Goal: Task Accomplishment & Management: Use online tool/utility

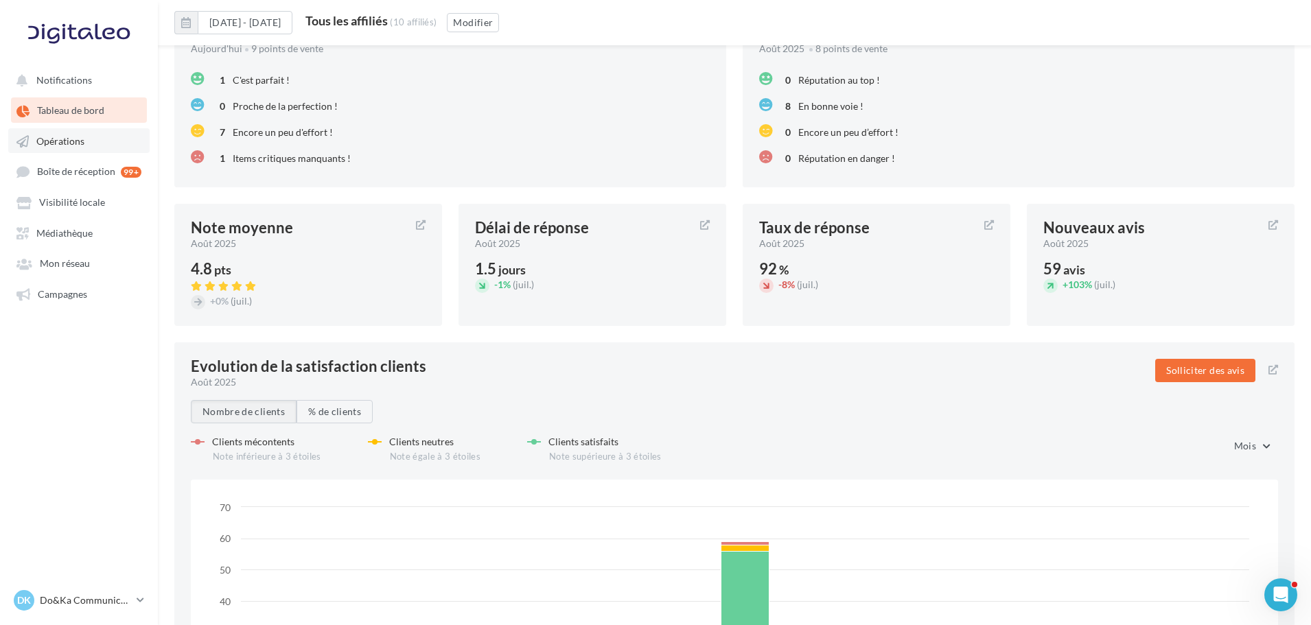
click at [110, 131] on link "Opérations" at bounding box center [78, 140] width 141 height 25
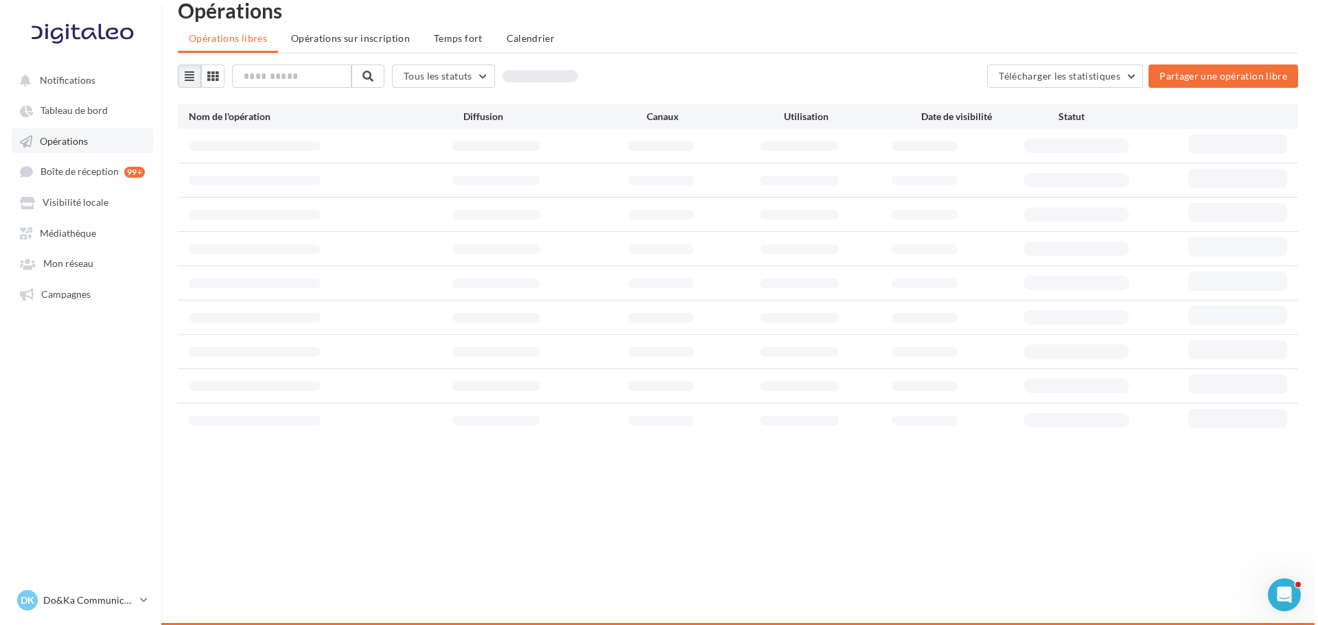
scroll to position [22, 0]
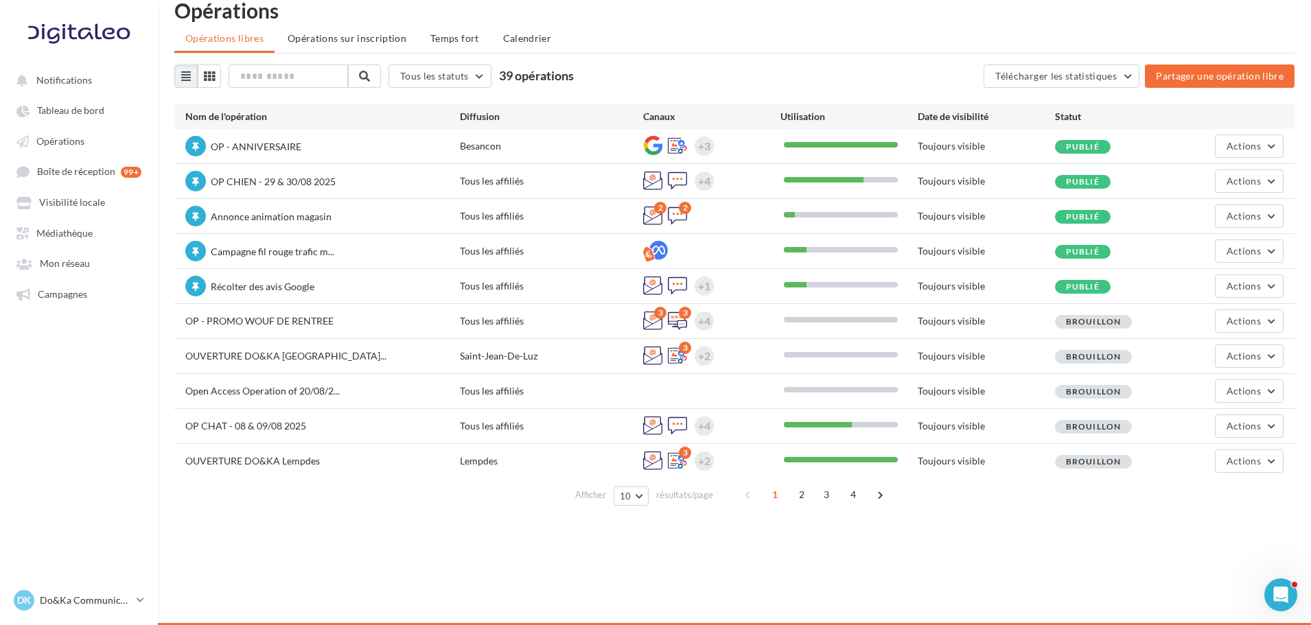
click at [793, 19] on div "Opérations" at bounding box center [734, 10] width 1120 height 21
drag, startPoint x: 847, startPoint y: 47, endPoint x: 824, endPoint y: 603, distance: 556.4
click at [847, 47] on ul "Opérations libres Opérations sur inscription Temps fort Calendrier" at bounding box center [734, 39] width 1120 height 27
drag, startPoint x: 187, startPoint y: 323, endPoint x: 353, endPoint y: 325, distance: 166.8
click at [353, 325] on div "OP - PROMO WOUF DE RENTREE" at bounding box center [322, 322] width 275 height 16
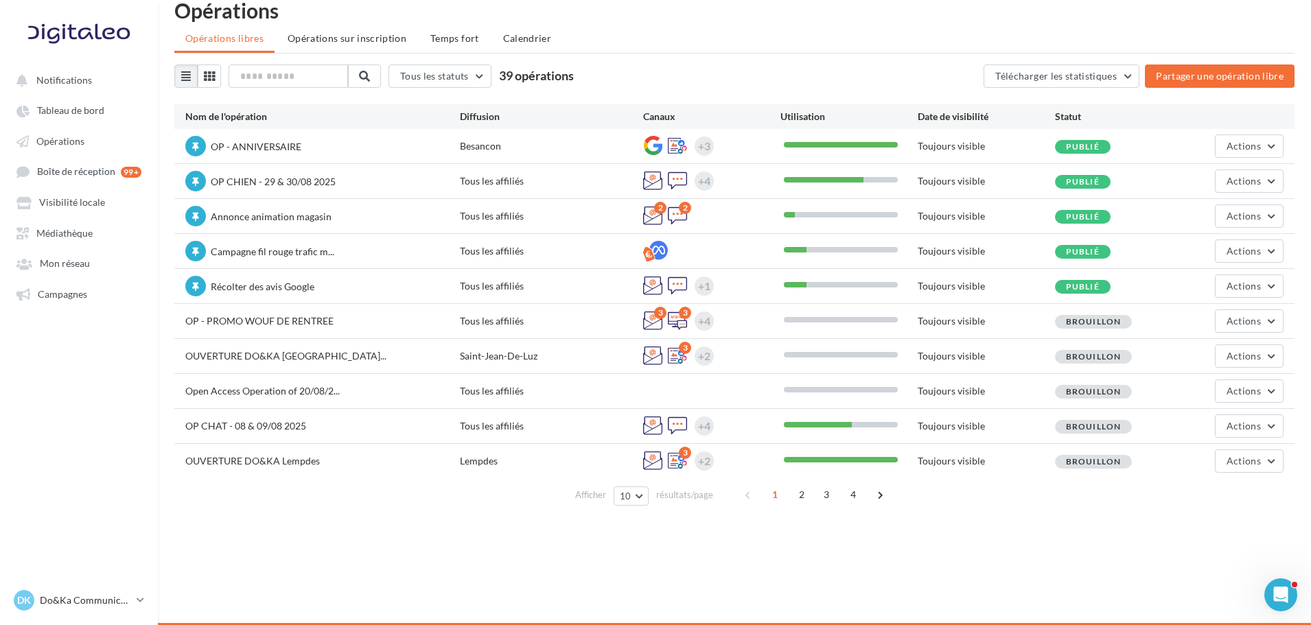
click at [353, 325] on div "OP - PROMO WOUF DE RENTREE" at bounding box center [322, 322] width 275 height 16
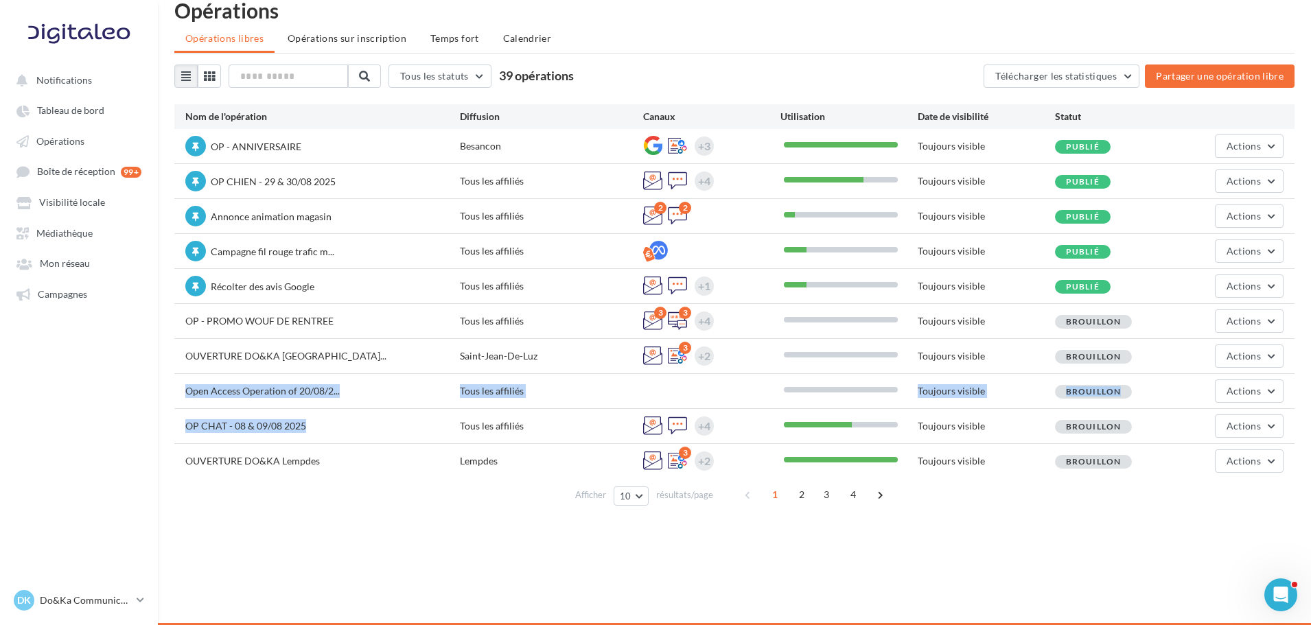
drag, startPoint x: 301, startPoint y: 399, endPoint x: 377, endPoint y: 416, distance: 78.6
click at [377, 416] on div "OP - ANNIVERSAIRE Besancon +3 Toujours visible Publié Actions OP CHIEN - 29 & 3…" at bounding box center [734, 303] width 1120 height 349
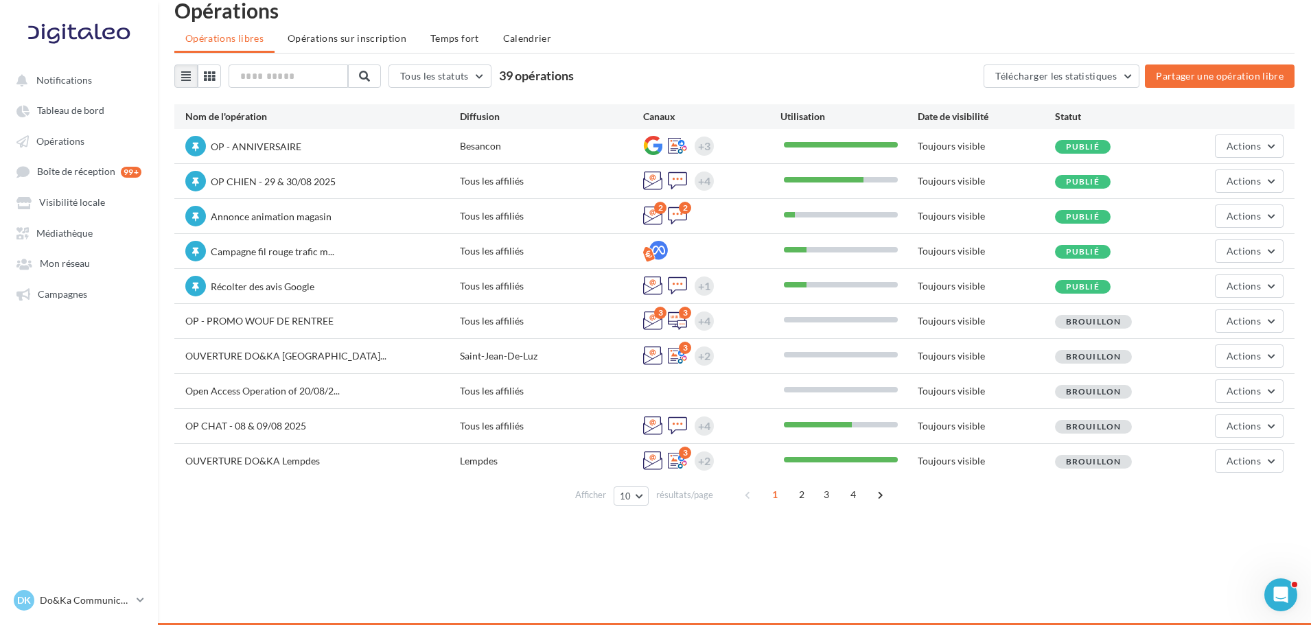
click at [377, 416] on div "OP CHAT - 08 & 09/08 2025 Tous les affiliés +4 Toujours visible Brouillon Actio…" at bounding box center [734, 426] width 1120 height 34
click at [1232, 324] on span "Actions" at bounding box center [1243, 321] width 34 height 12
click at [1215, 383] on button "Dupliquer" at bounding box center [1214, 389] width 137 height 36
click at [1214, 314] on div "Actions" at bounding box center [1237, 321] width 91 height 23
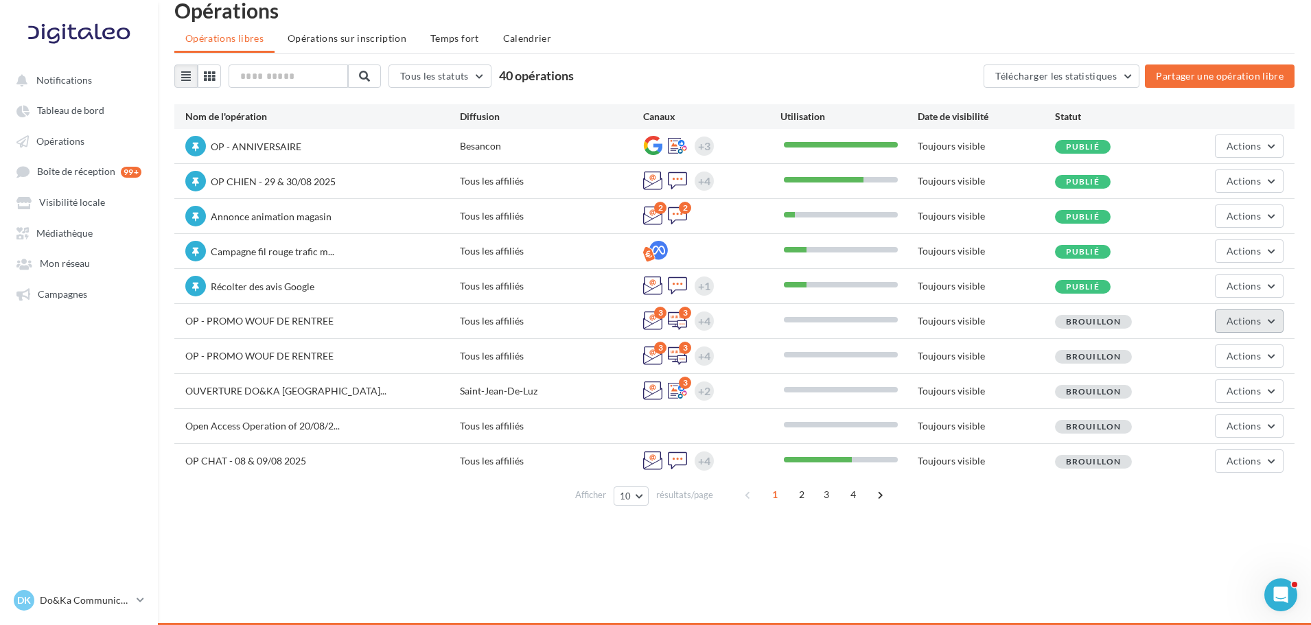
click at [1225, 314] on button "Actions" at bounding box center [1249, 321] width 69 height 23
click at [1189, 343] on button "Editer" at bounding box center [1214, 354] width 137 height 36
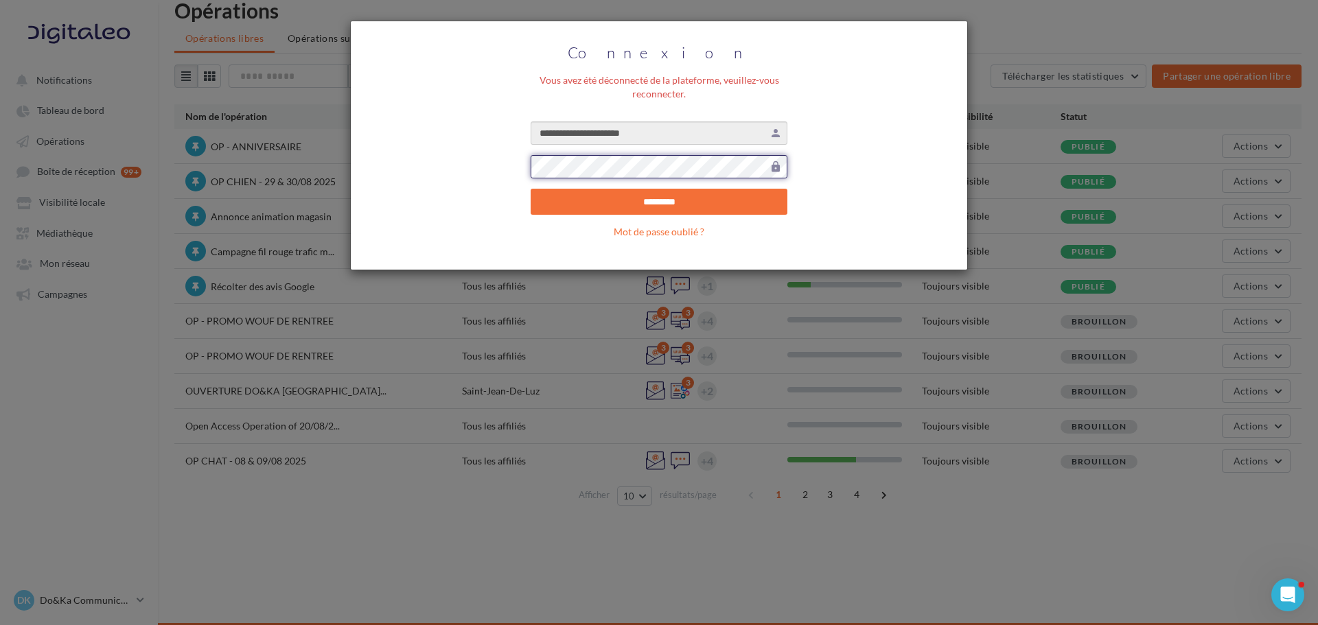
click at [530, 189] on input "*********" at bounding box center [658, 202] width 257 height 26
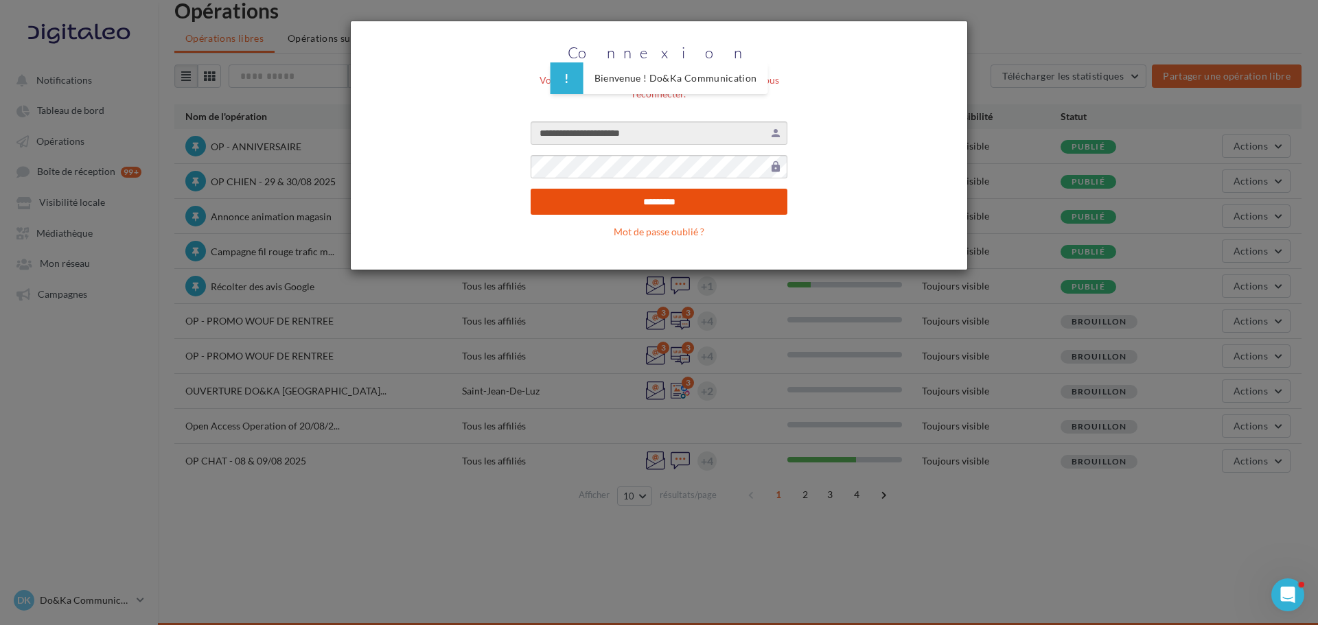
click at [720, 197] on input "*********" at bounding box center [658, 202] width 257 height 26
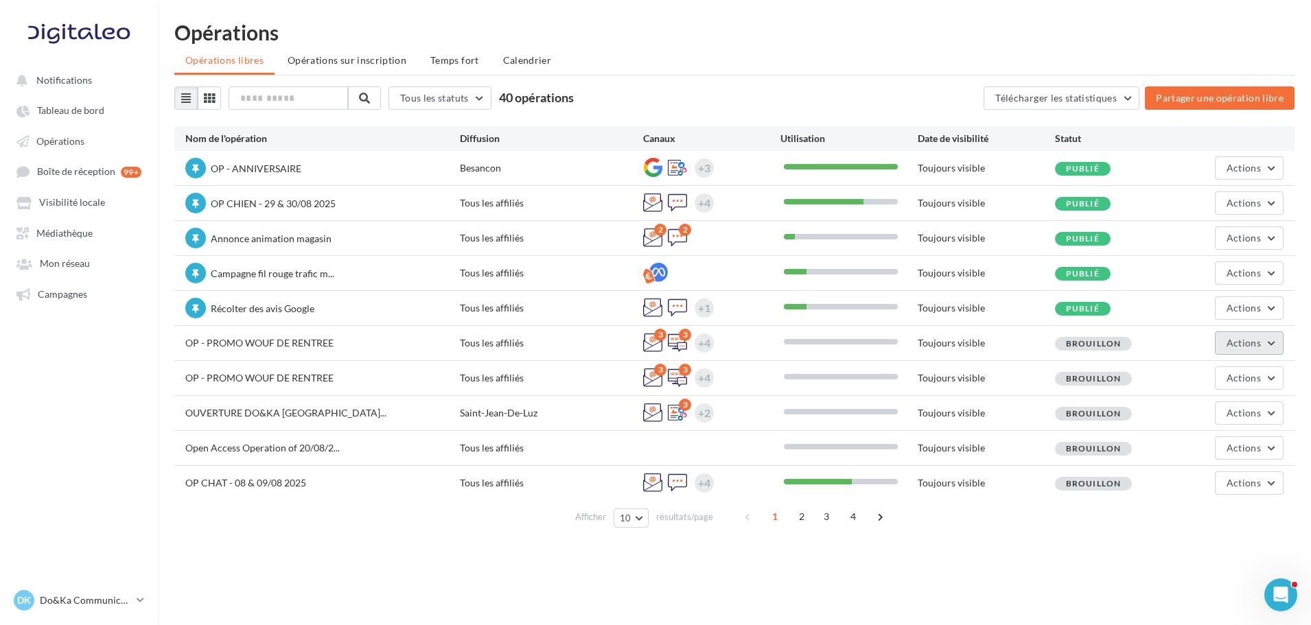
click at [1282, 336] on button "Actions" at bounding box center [1249, 342] width 69 height 23
click at [1220, 365] on button "Editer" at bounding box center [1214, 376] width 137 height 36
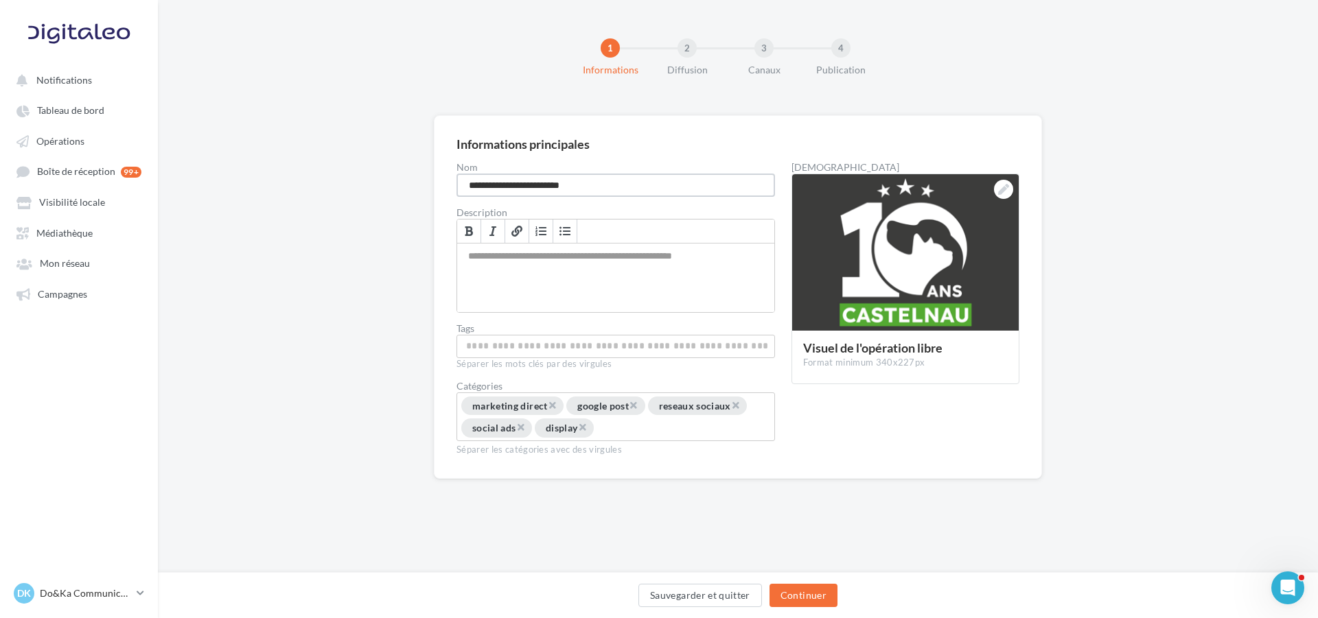
click at [587, 182] on input "**********" at bounding box center [615, 185] width 318 height 23
drag, startPoint x: 638, startPoint y: 185, endPoint x: 559, endPoint y: 185, distance: 79.6
click at [559, 185] on input "**********" at bounding box center [615, 185] width 318 height 23
type input "**********"
click at [944, 220] on div at bounding box center [905, 253] width 226 height 158
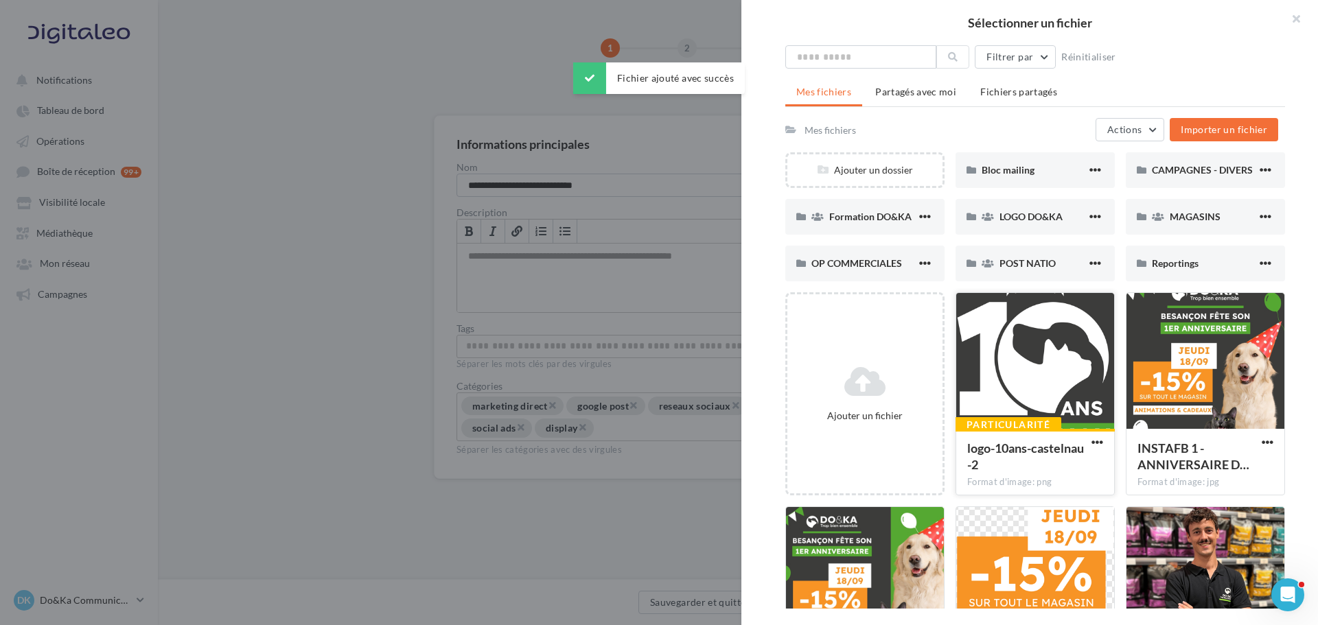
click at [971, 350] on div at bounding box center [1035, 361] width 158 height 137
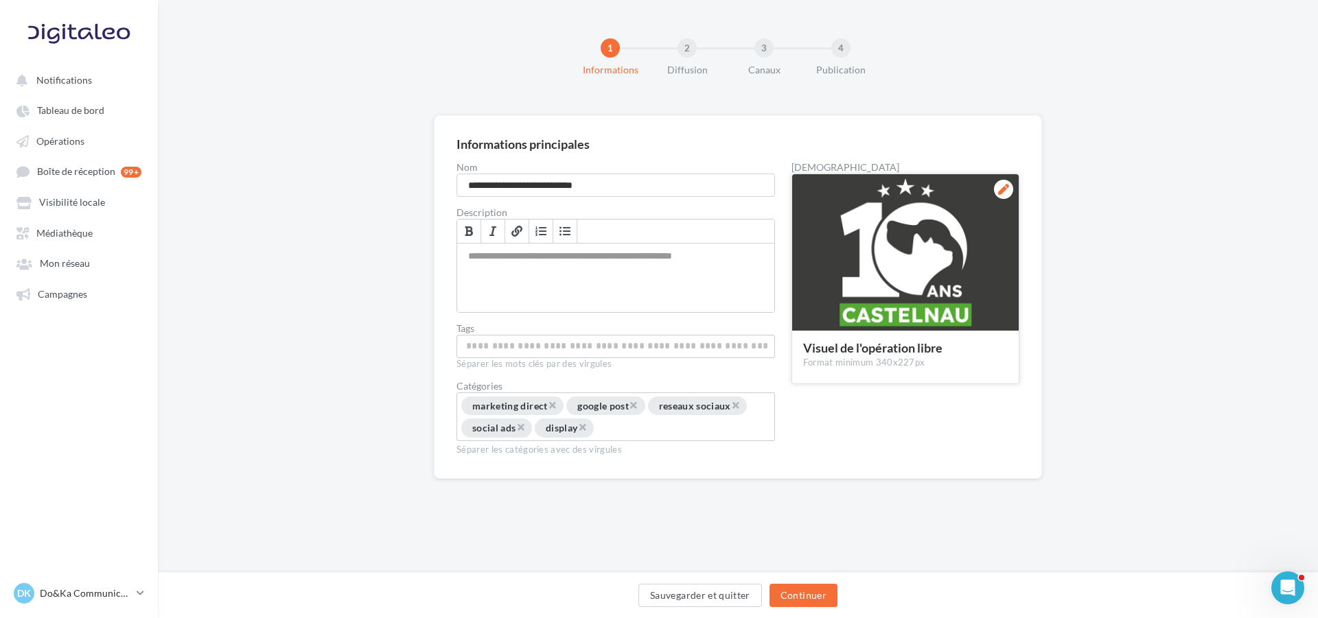
click at [940, 217] on div at bounding box center [905, 253] width 226 height 158
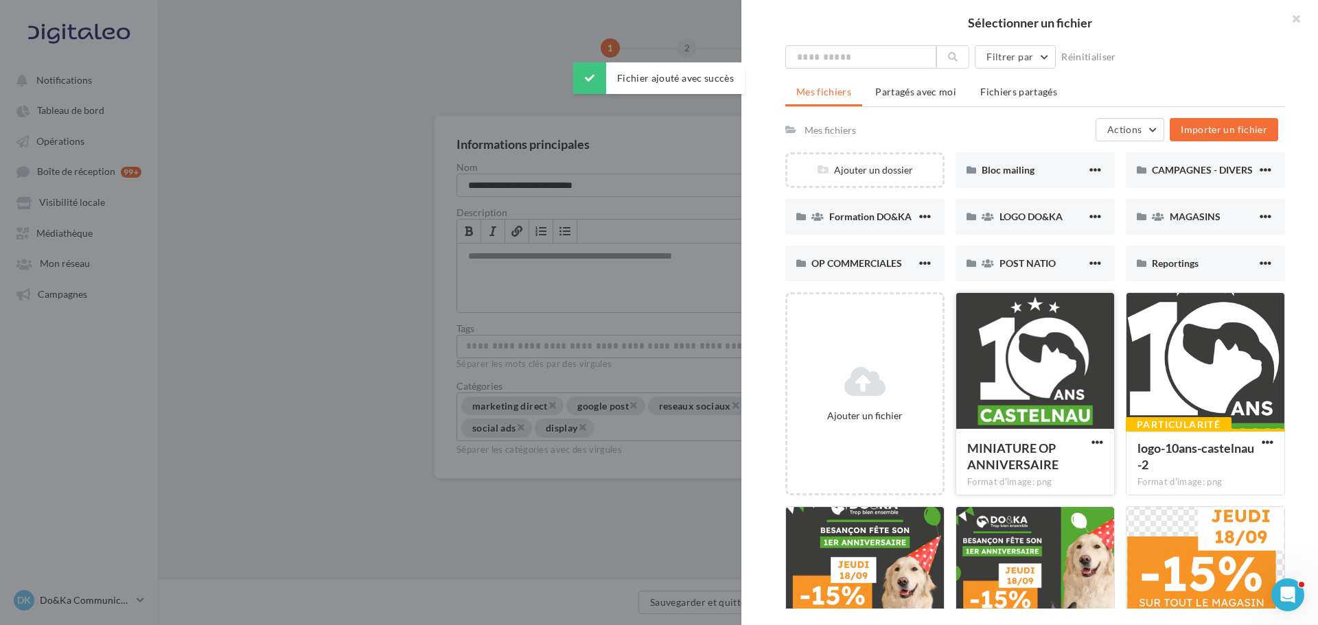
click at [1032, 380] on div at bounding box center [1035, 361] width 158 height 137
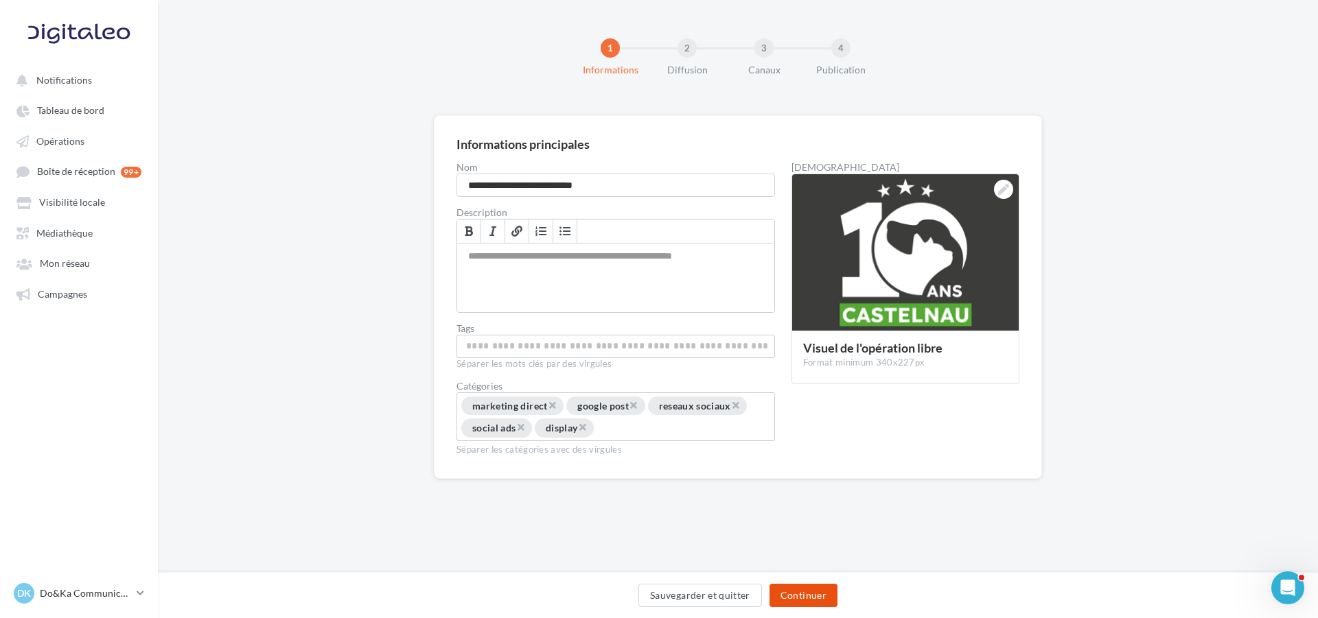
click at [811, 595] on button "Continuer" at bounding box center [803, 595] width 68 height 23
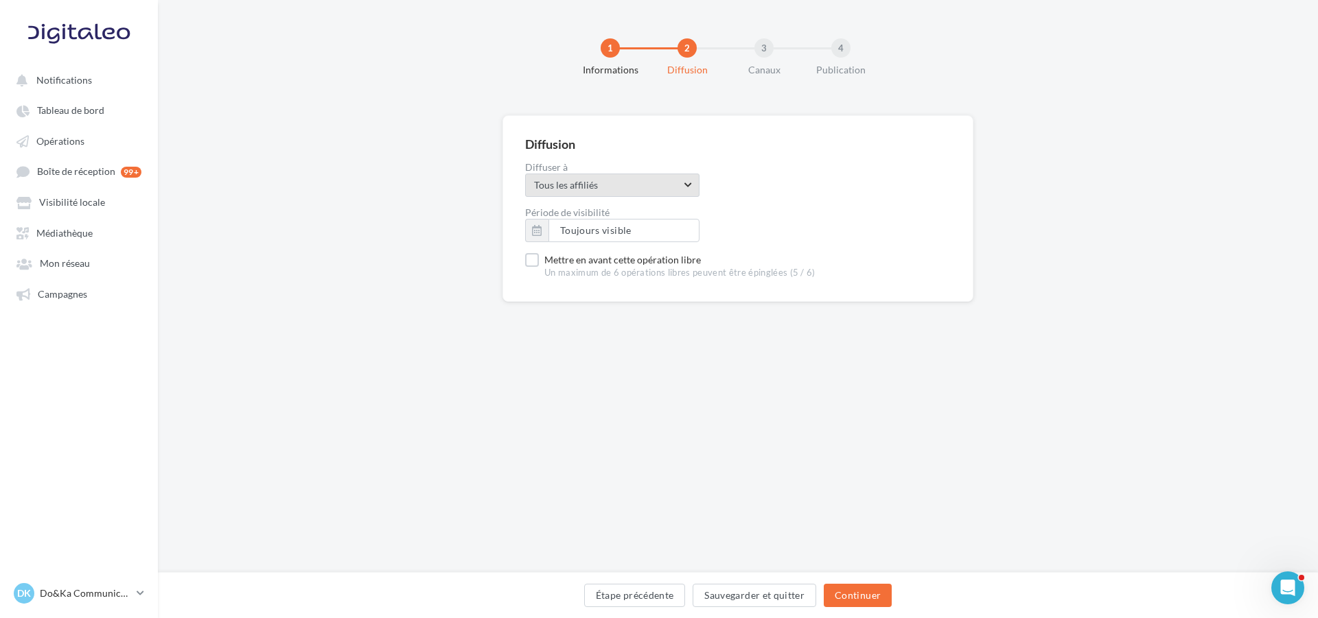
click at [668, 188] on span "Tous les affiliés" at bounding box center [607, 185] width 147 height 14
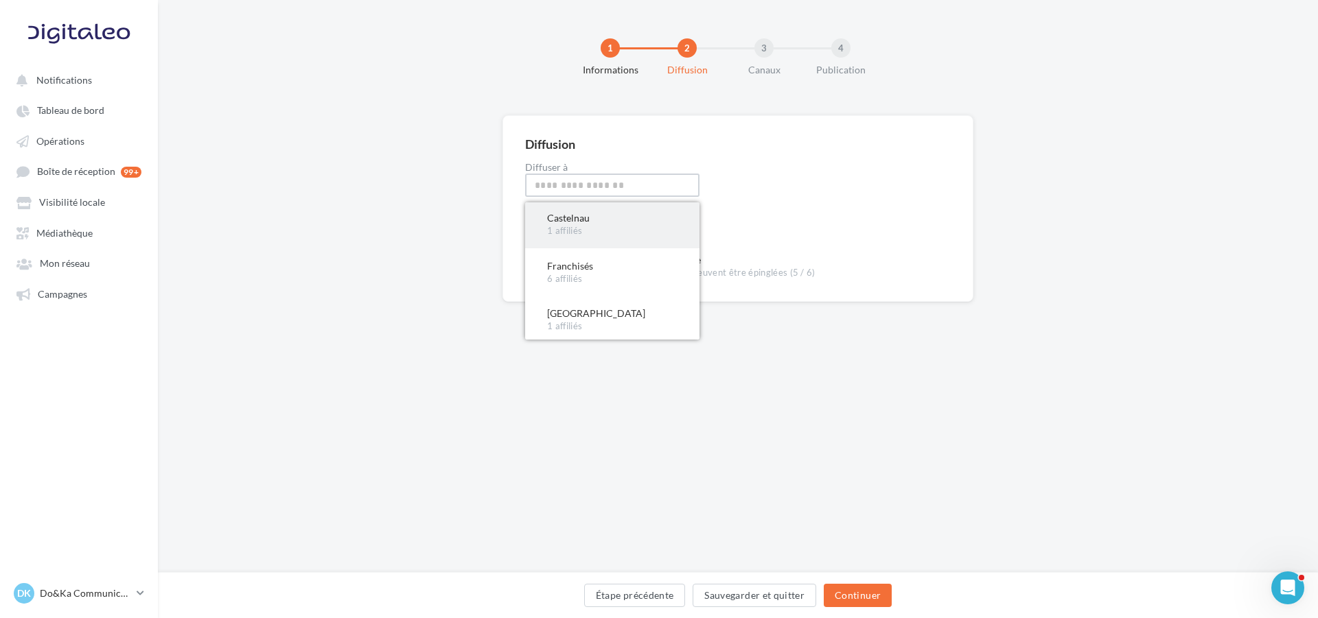
scroll to position [206, 0]
click at [618, 219] on span "Castelnau 1 affiliés" at bounding box center [612, 200] width 174 height 48
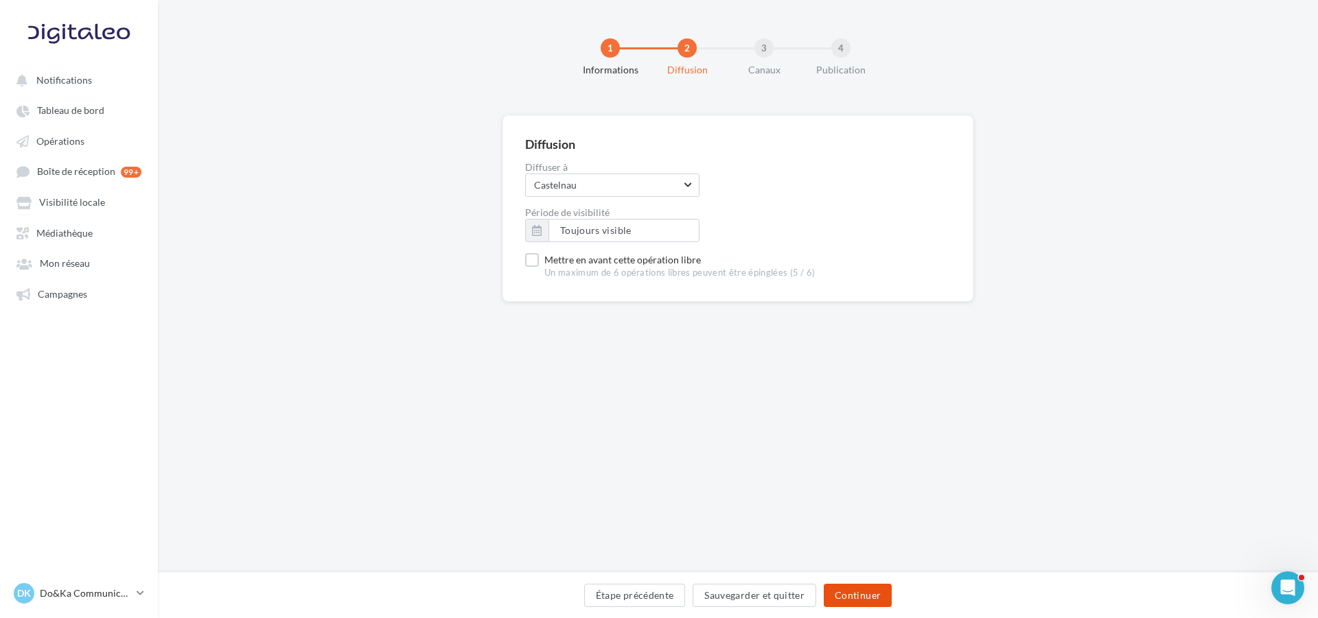
click at [861, 596] on button "Continuer" at bounding box center [858, 595] width 68 height 23
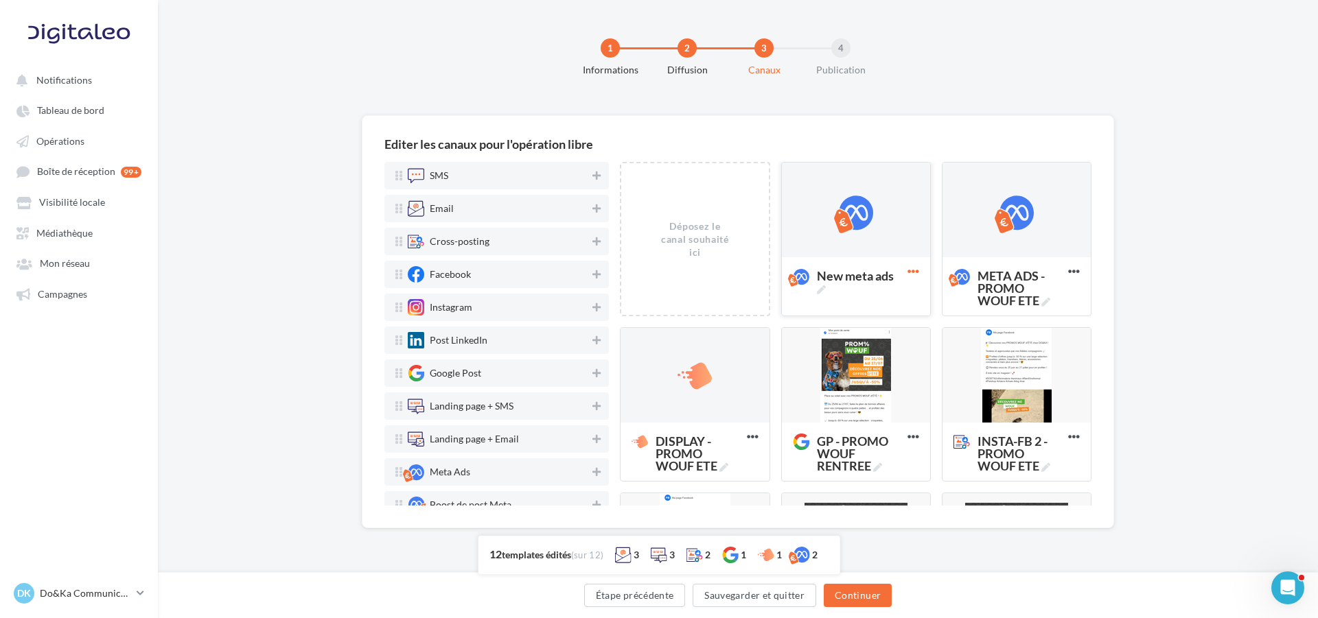
click at [899, 270] on icon at bounding box center [913, 272] width 34 height 34
click at [936, 328] on button "Supprimer" at bounding box center [973, 337] width 137 height 35
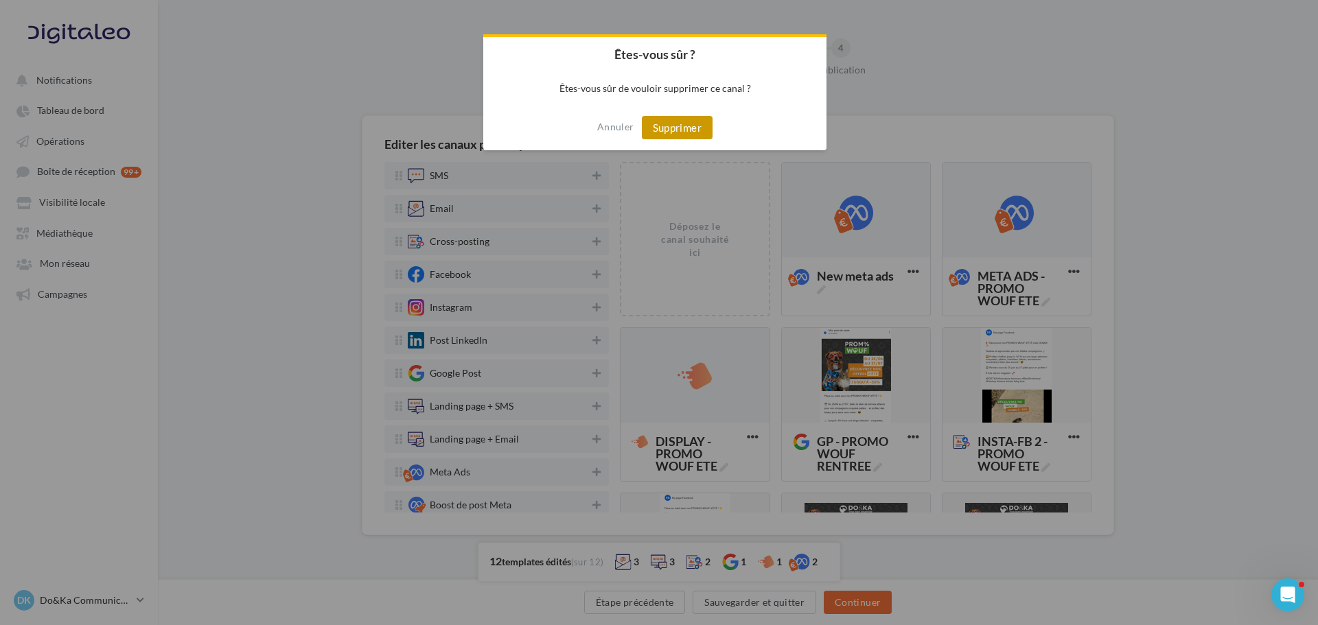
click at [687, 119] on button "Supprimer" at bounding box center [677, 127] width 71 height 23
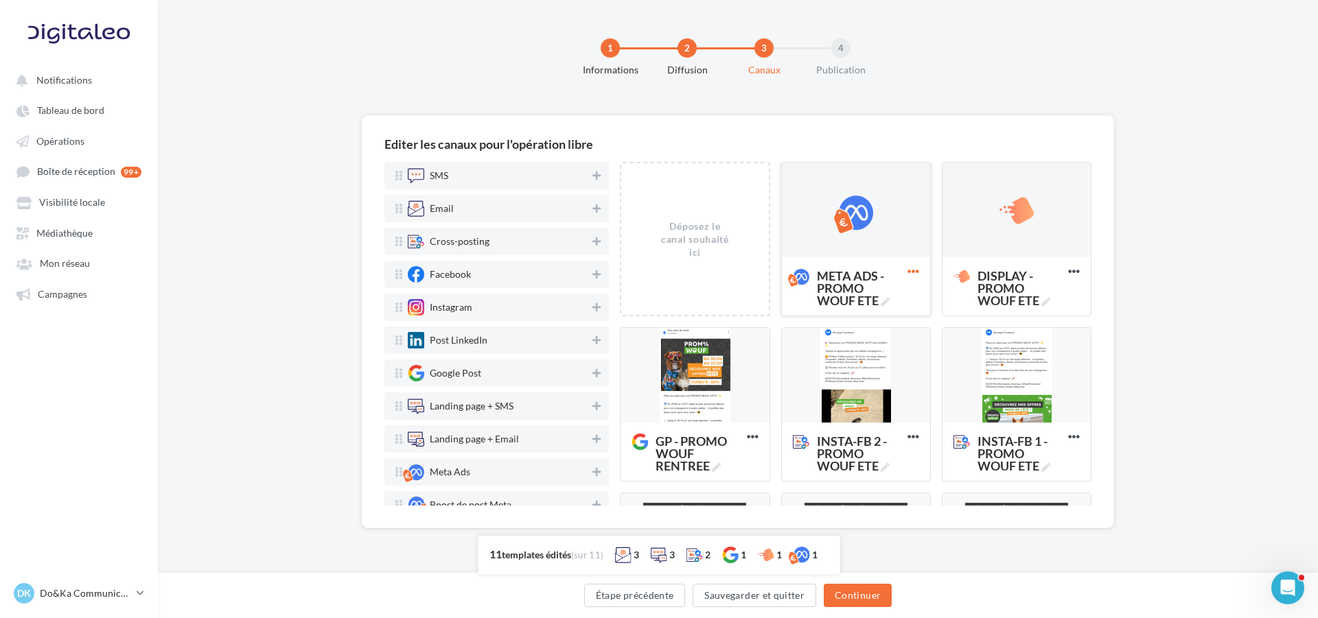
click at [907, 278] on icon at bounding box center [913, 272] width 34 height 34
click at [940, 336] on button "Supprimer" at bounding box center [973, 337] width 137 height 35
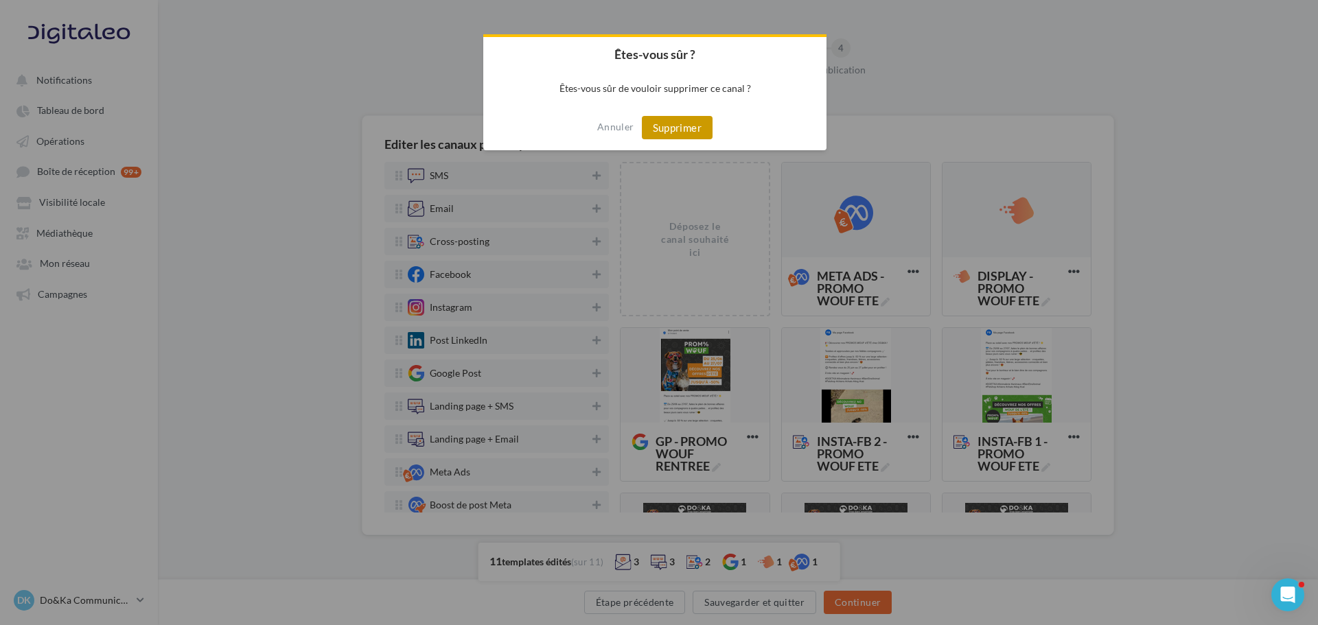
click at [683, 139] on button "Supprimer" at bounding box center [677, 127] width 71 height 23
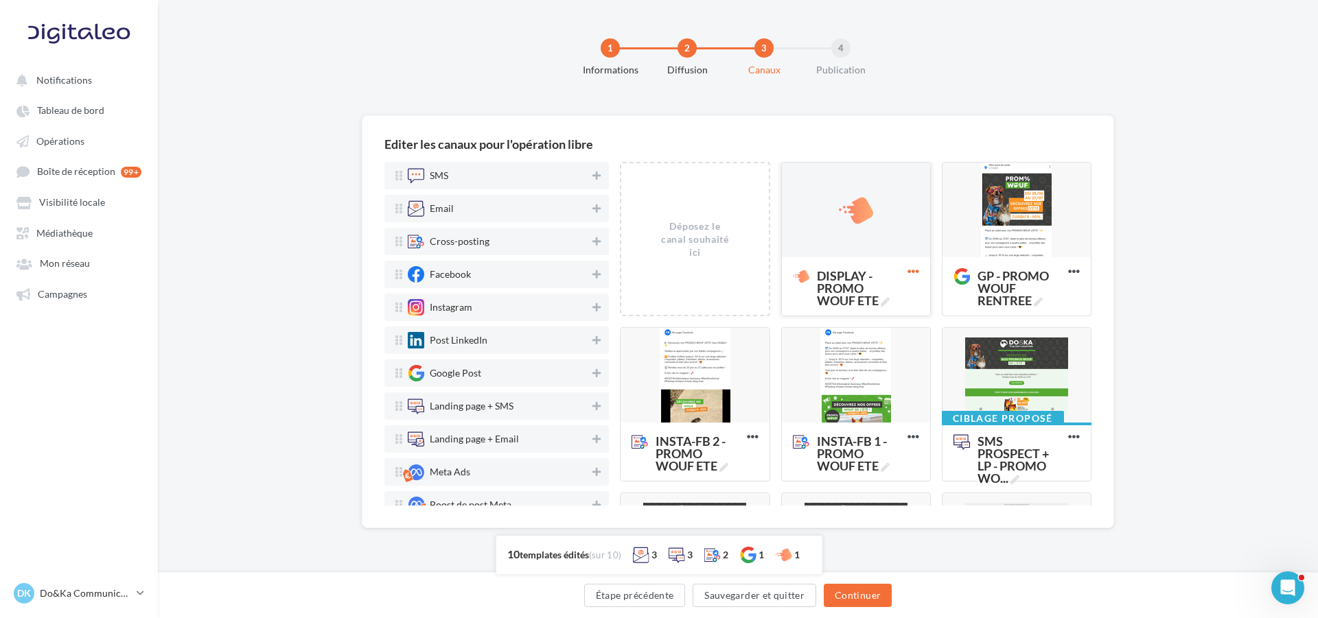
click at [898, 275] on icon at bounding box center [913, 272] width 34 height 34
click at [936, 334] on button "Supprimer" at bounding box center [973, 337] width 137 height 35
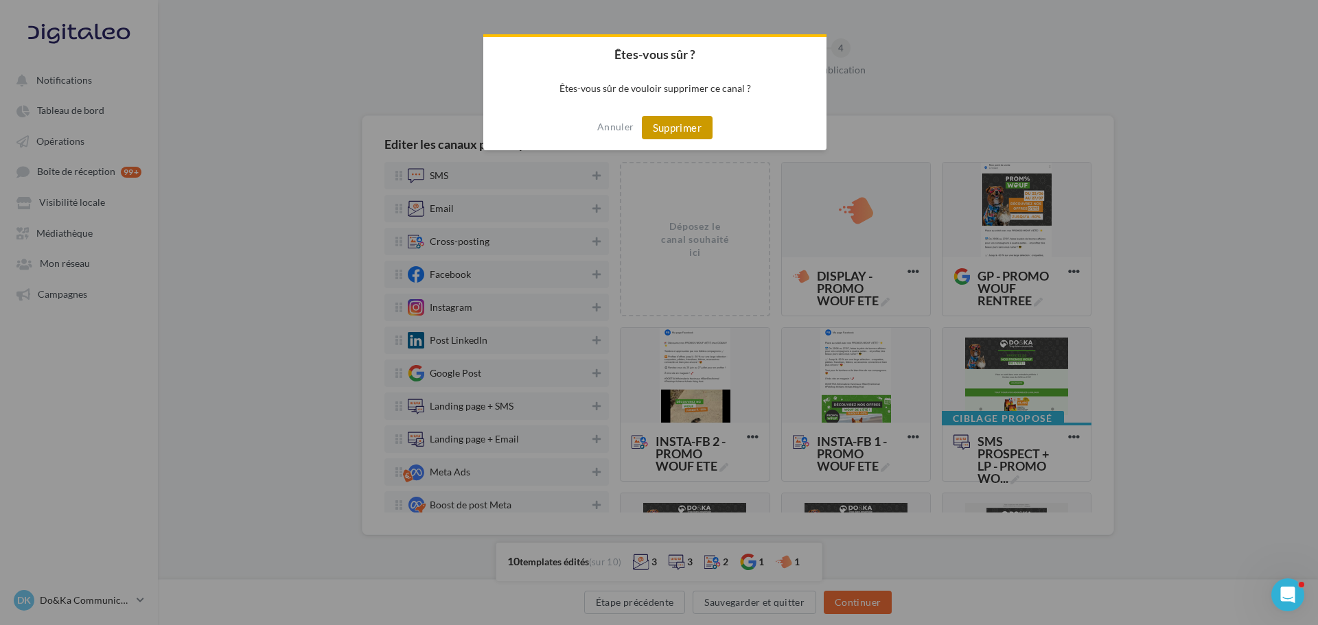
click at [699, 130] on button "Supprimer" at bounding box center [677, 127] width 71 height 23
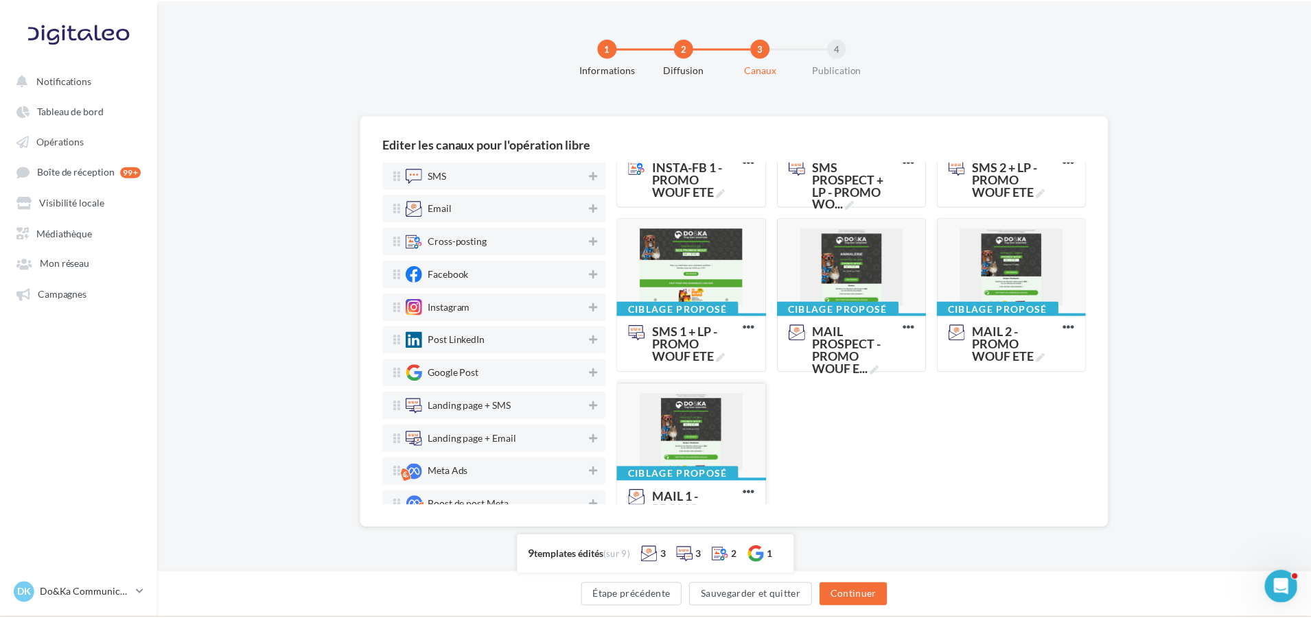
scroll to position [322, 0]
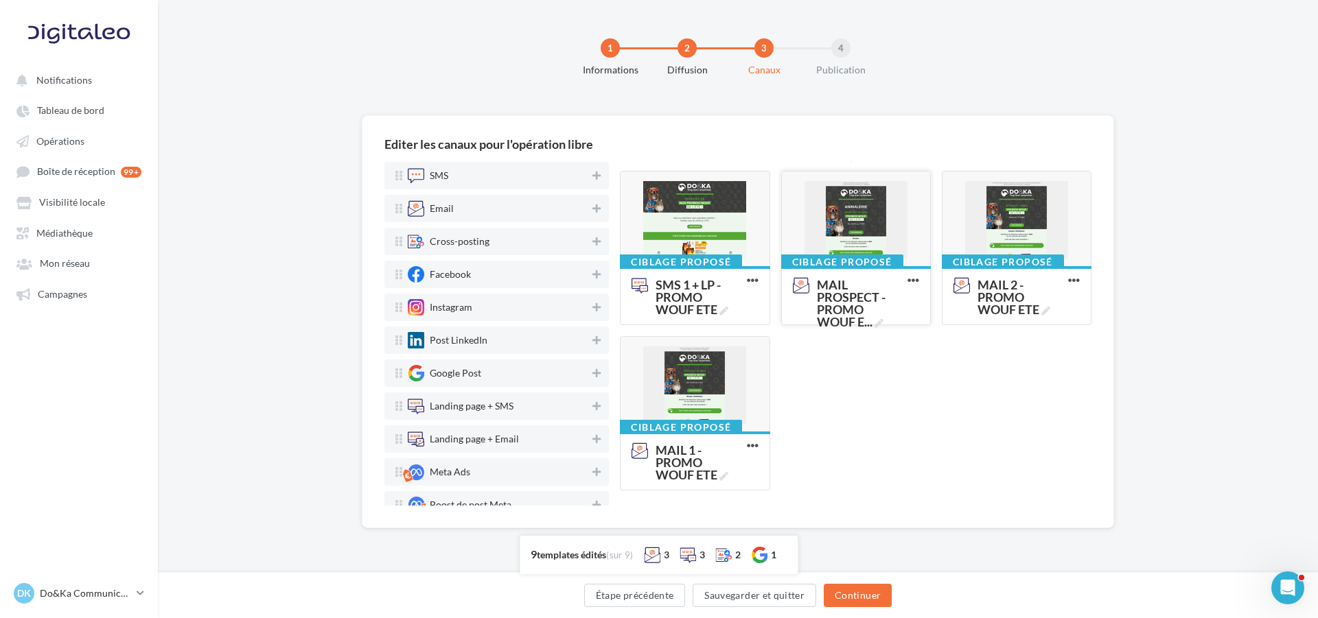
click at [880, 220] on div at bounding box center [856, 220] width 148 height 96
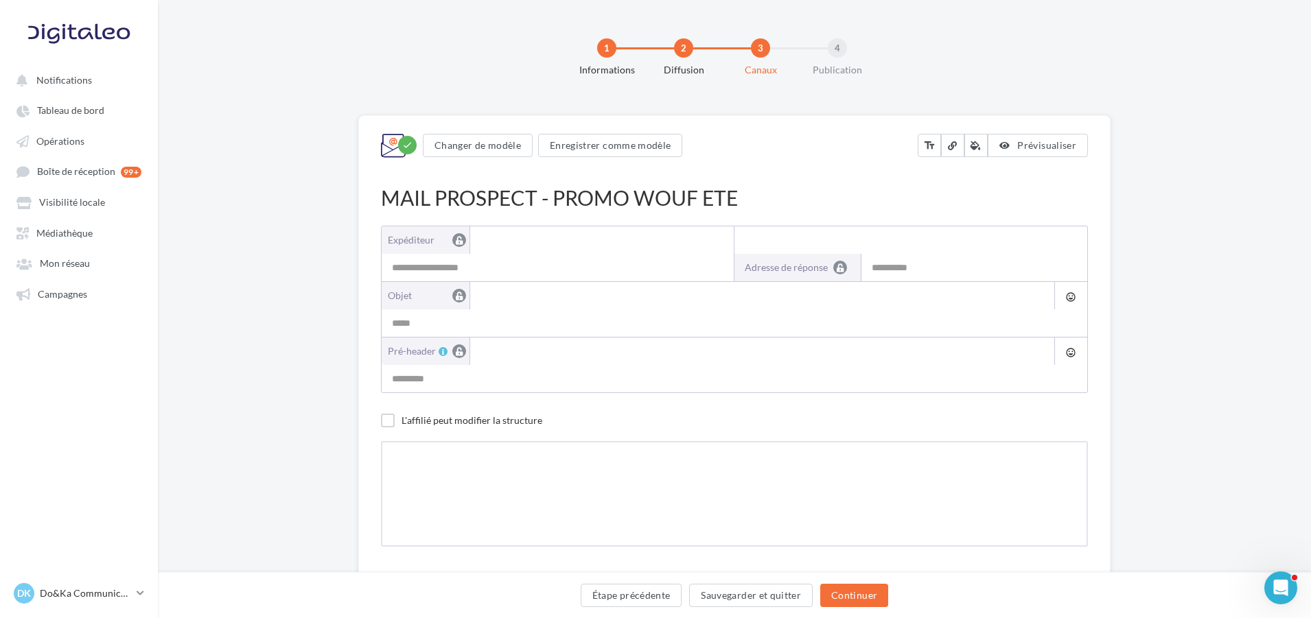
type input "**********"
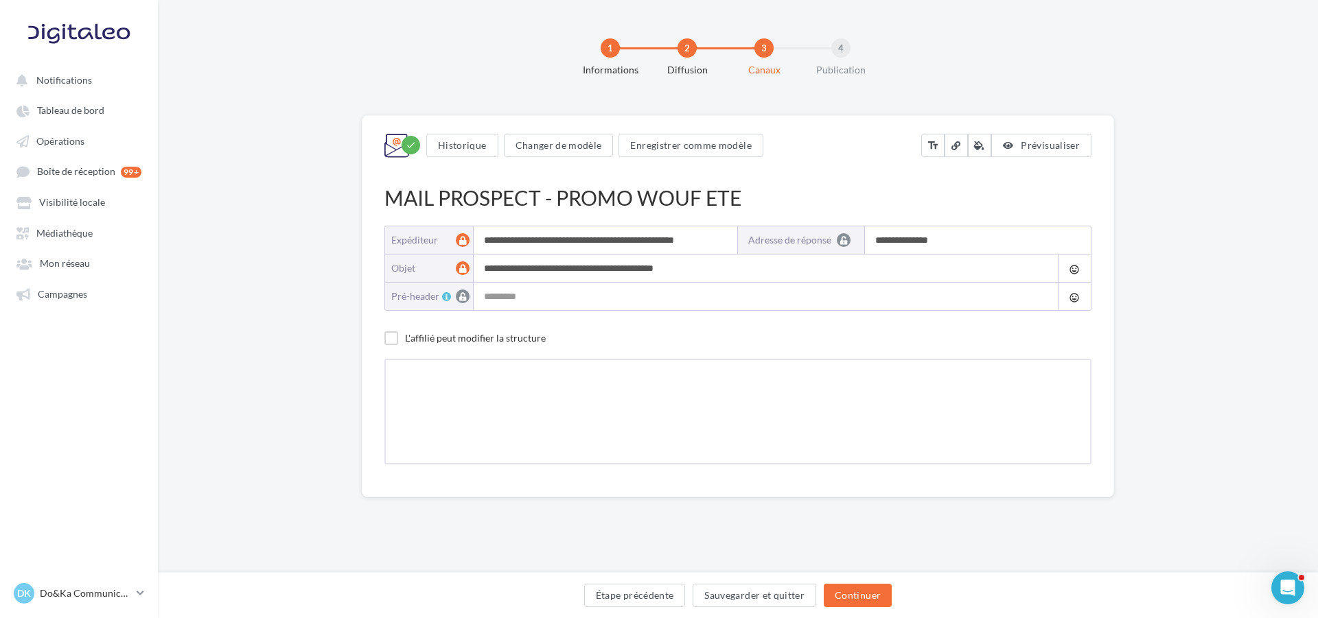
type input "**********"
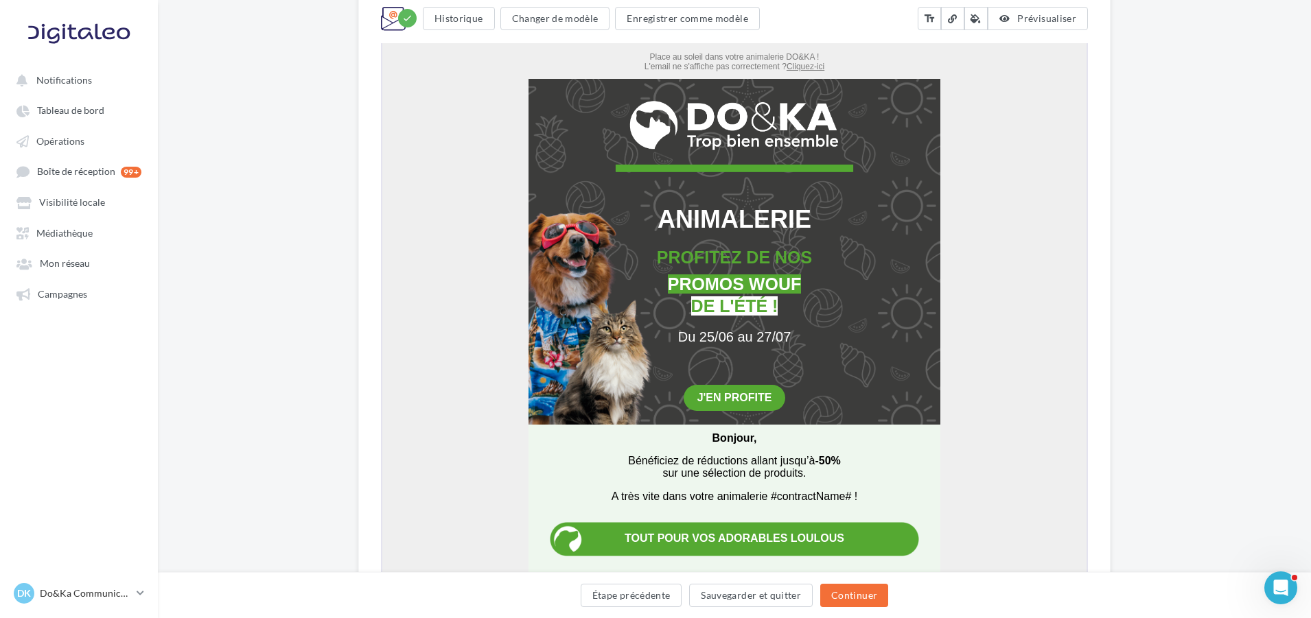
scroll to position [343, 0]
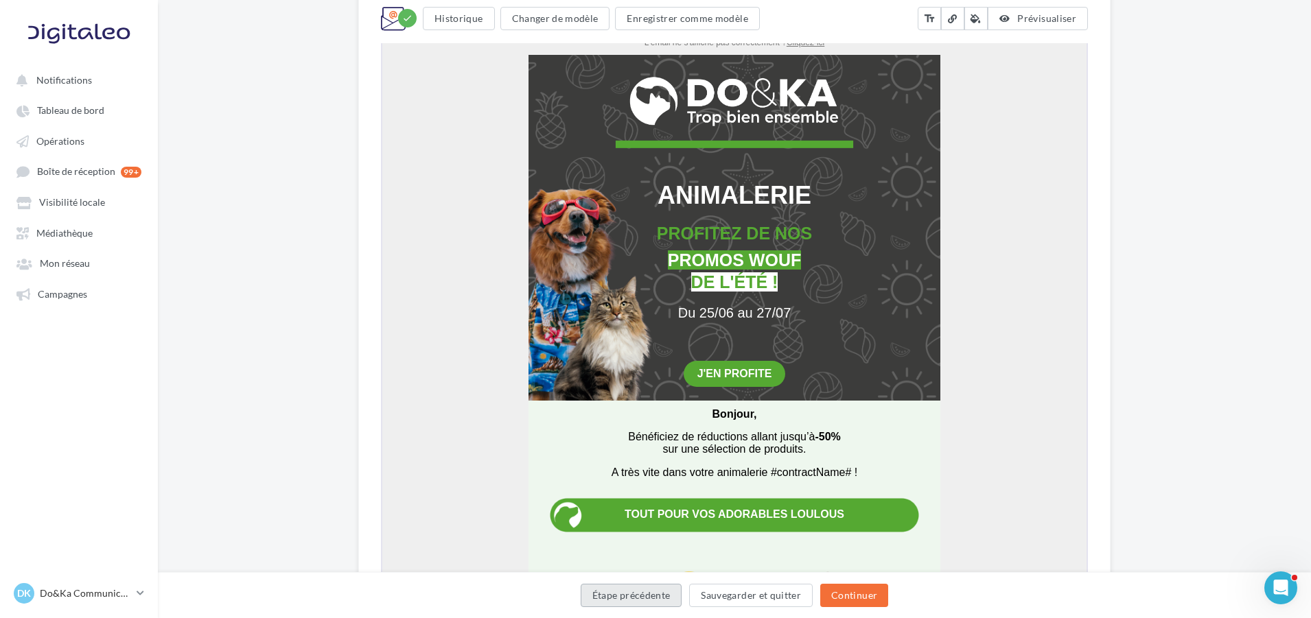
click at [664, 596] on button "Étape précédente" at bounding box center [632, 595] width 102 height 23
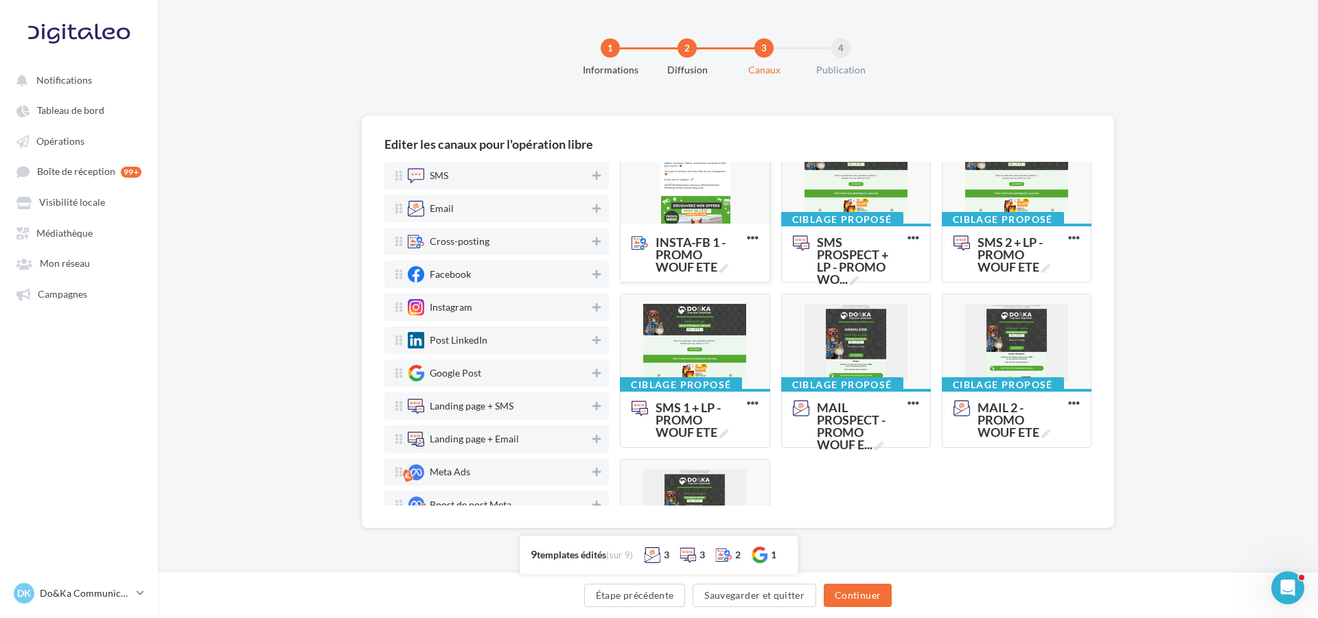
scroll to position [206, 0]
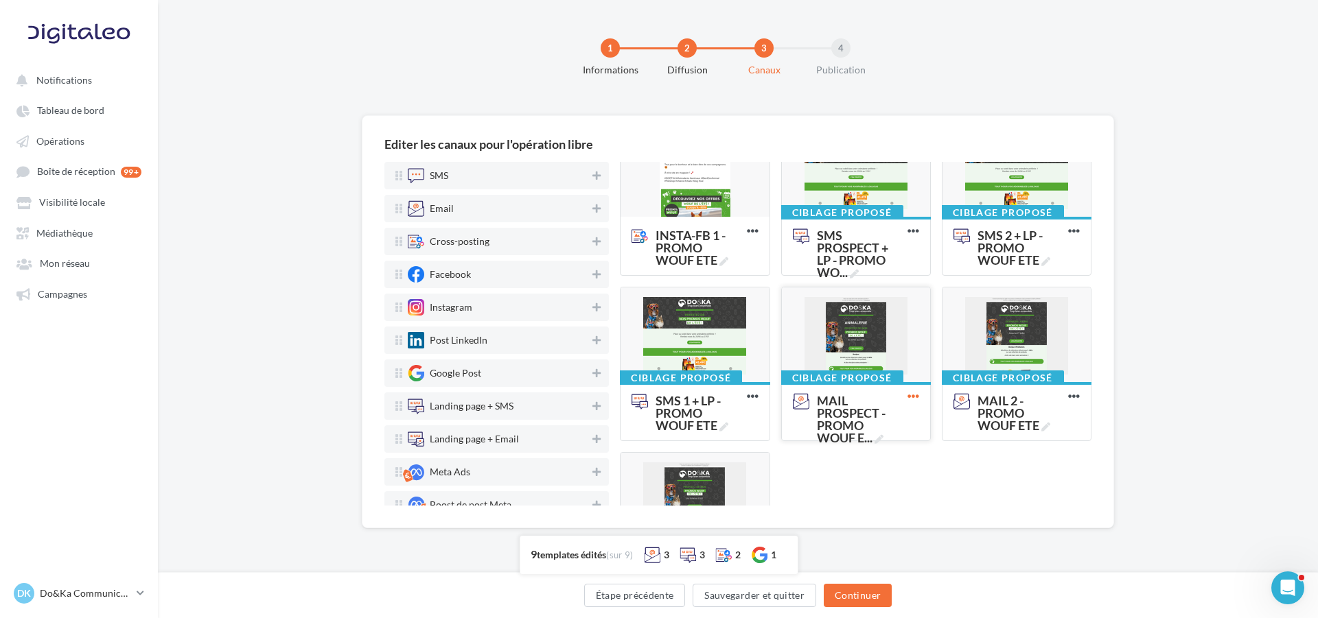
click at [902, 398] on icon at bounding box center [913, 397] width 34 height 34
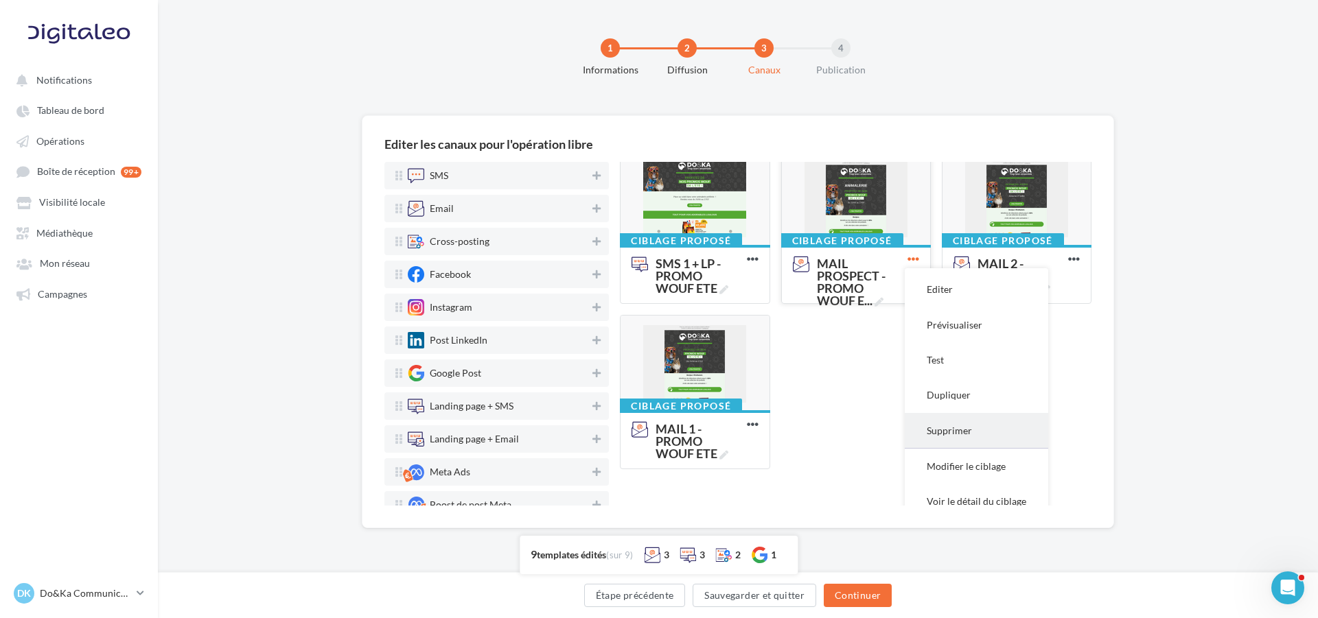
click at [966, 435] on button "Supprimer" at bounding box center [976, 430] width 143 height 35
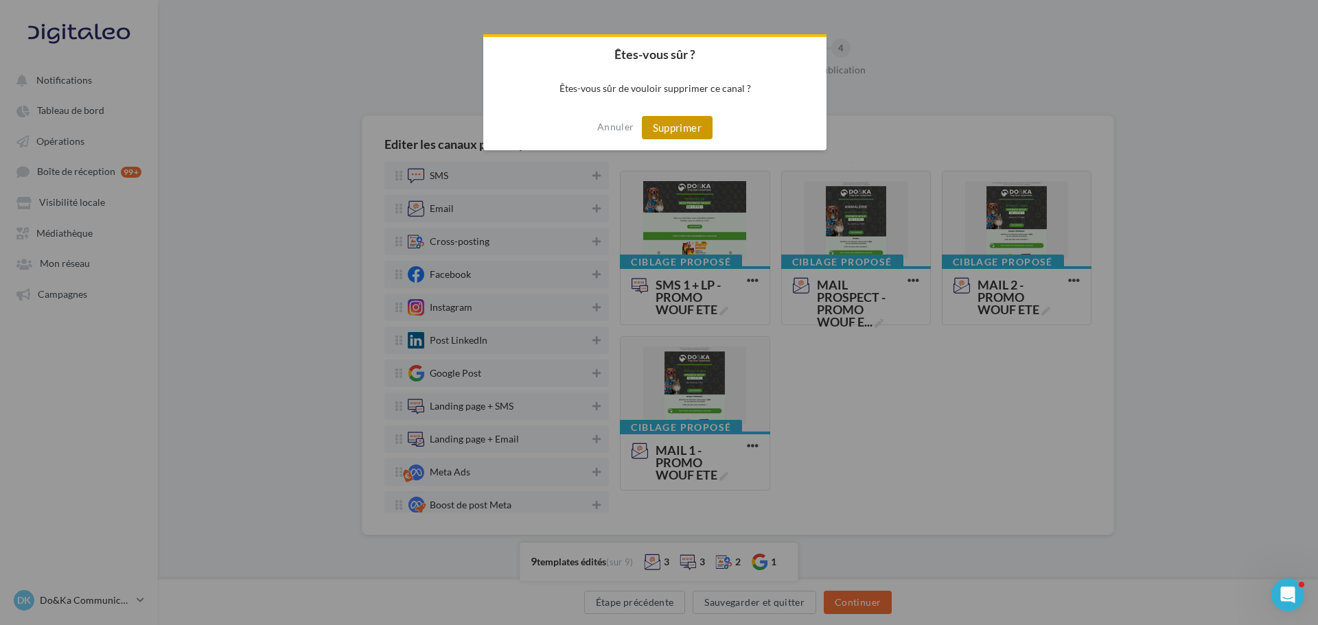
click at [661, 122] on button "Supprimer" at bounding box center [677, 127] width 71 height 23
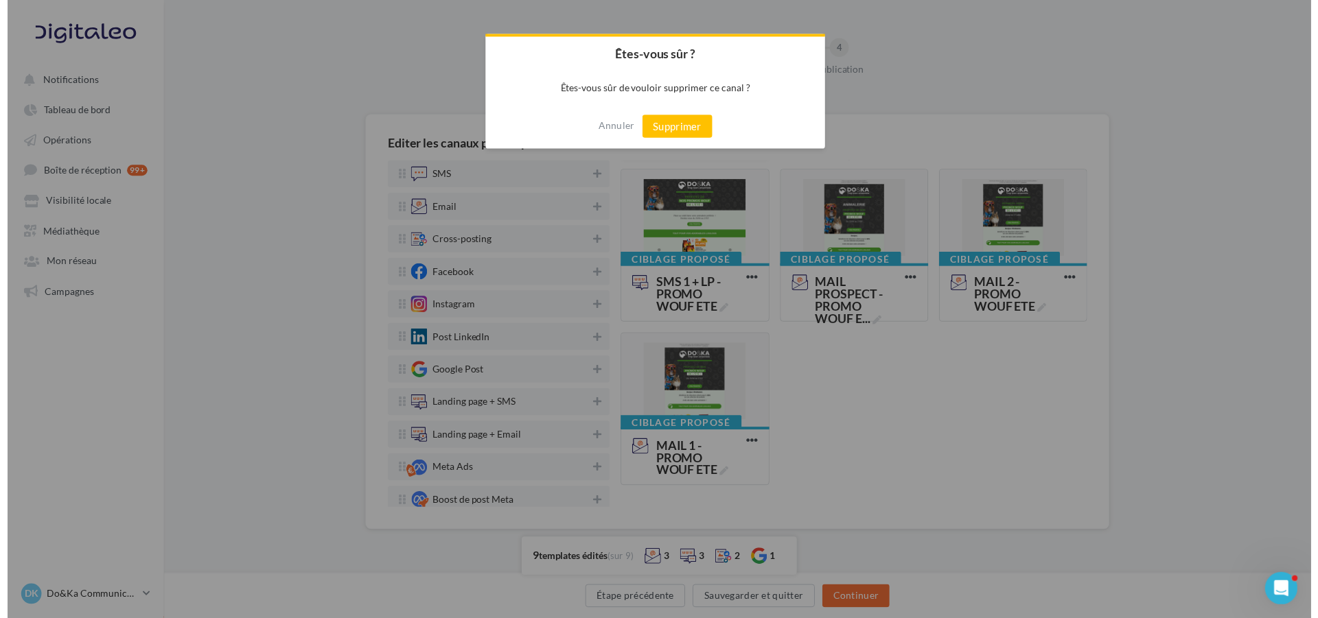
scroll to position [156, 0]
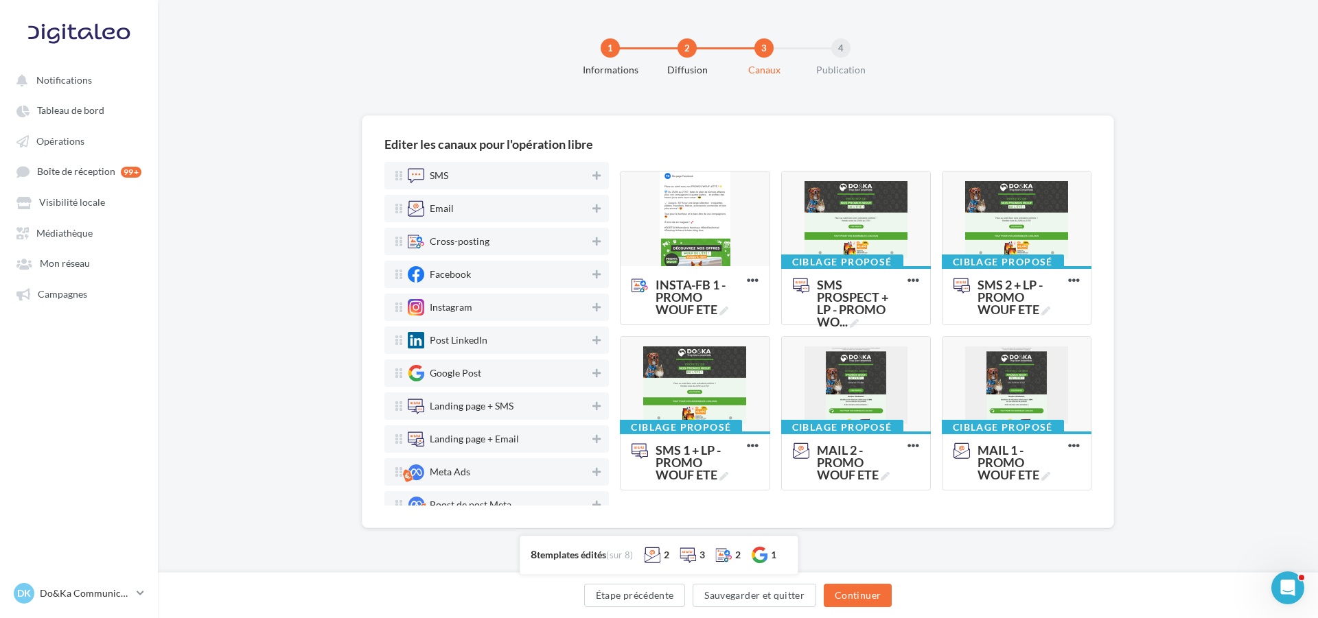
click at [1104, 384] on div "Editer les canaux pour l'opération libre SMS Email Cross-posting Facebook Insta…" at bounding box center [738, 321] width 752 height 413
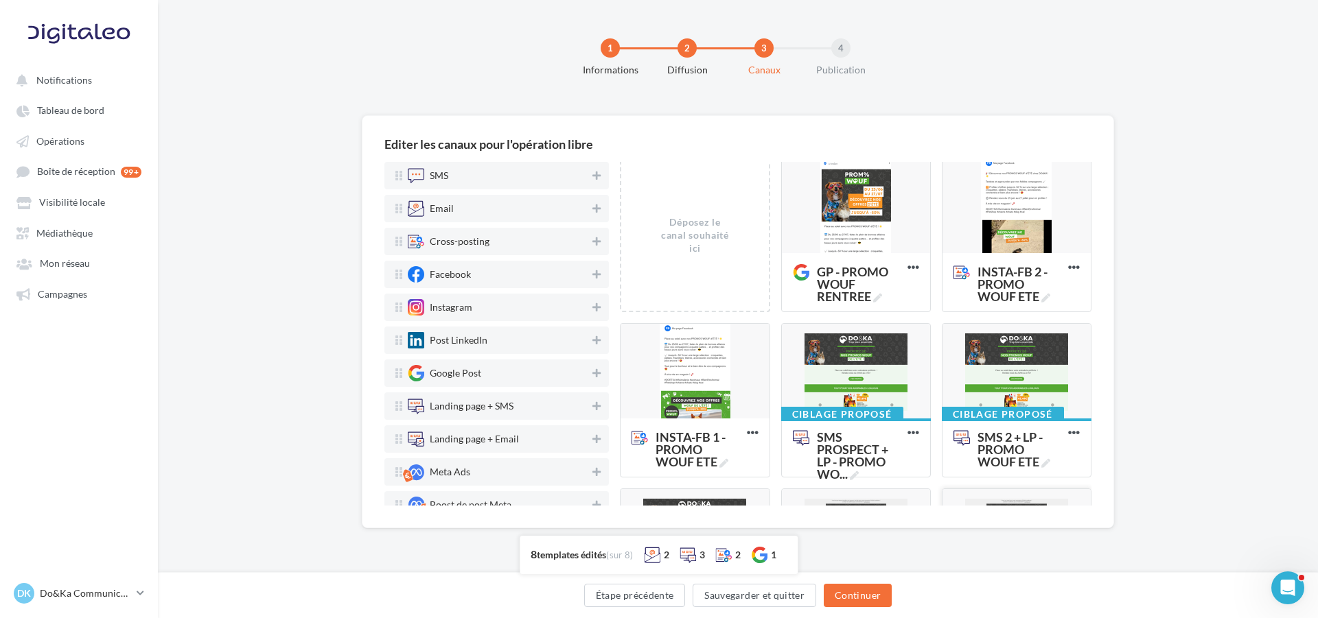
scroll to position [0, 0]
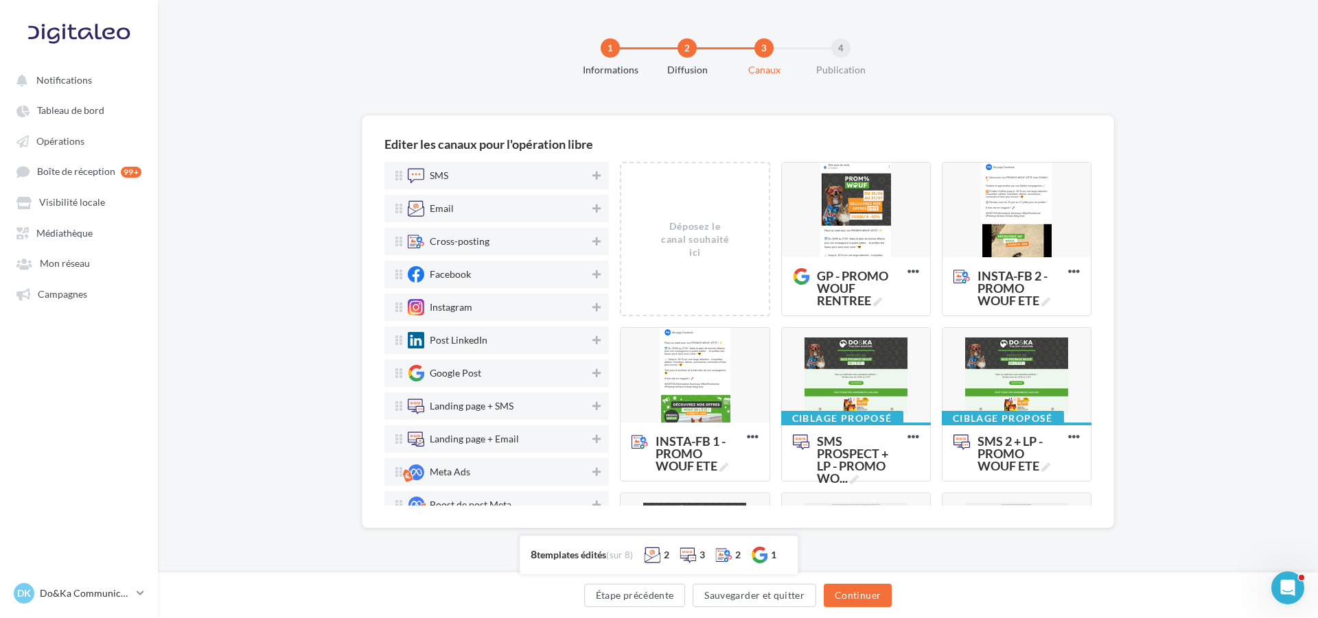
click at [1133, 328] on div "Editer les canaux pour l'opération libre SMS Email Cross-posting Facebook Insta…" at bounding box center [738, 343] width 1160 height 457
click at [810, 594] on button "Sauvegarder et quitter" at bounding box center [754, 595] width 124 height 23
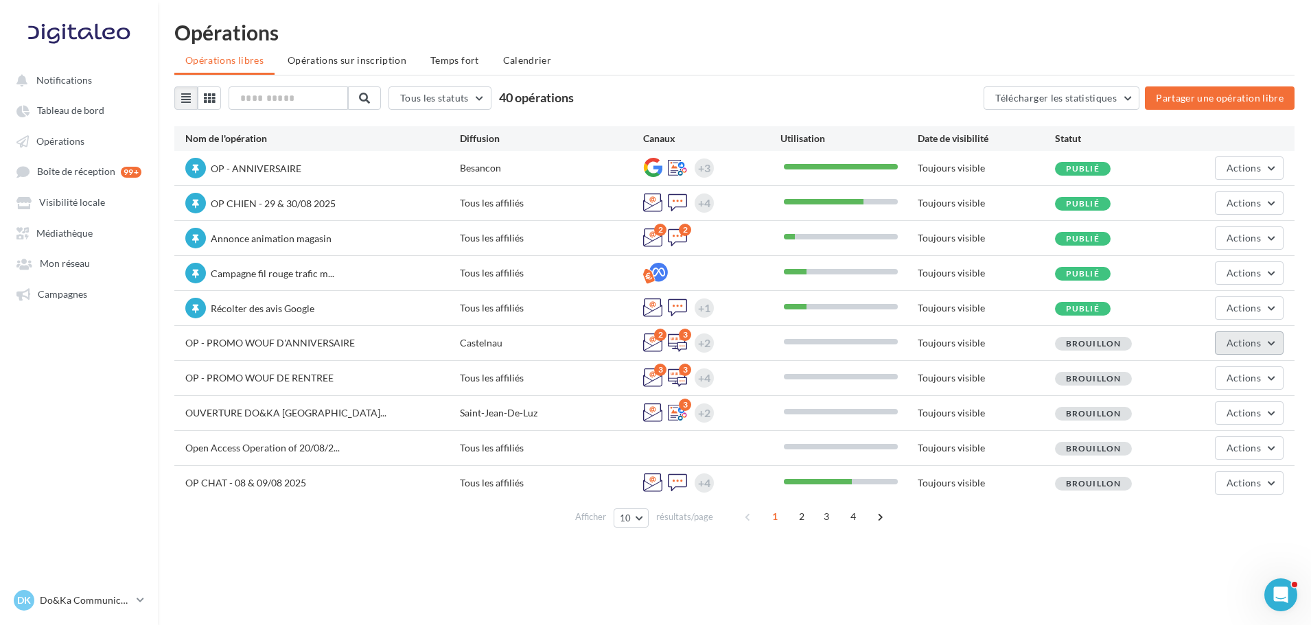
click at [1228, 342] on span "Actions" at bounding box center [1243, 343] width 34 height 12
click at [1215, 367] on button "Editer" at bounding box center [1214, 376] width 137 height 36
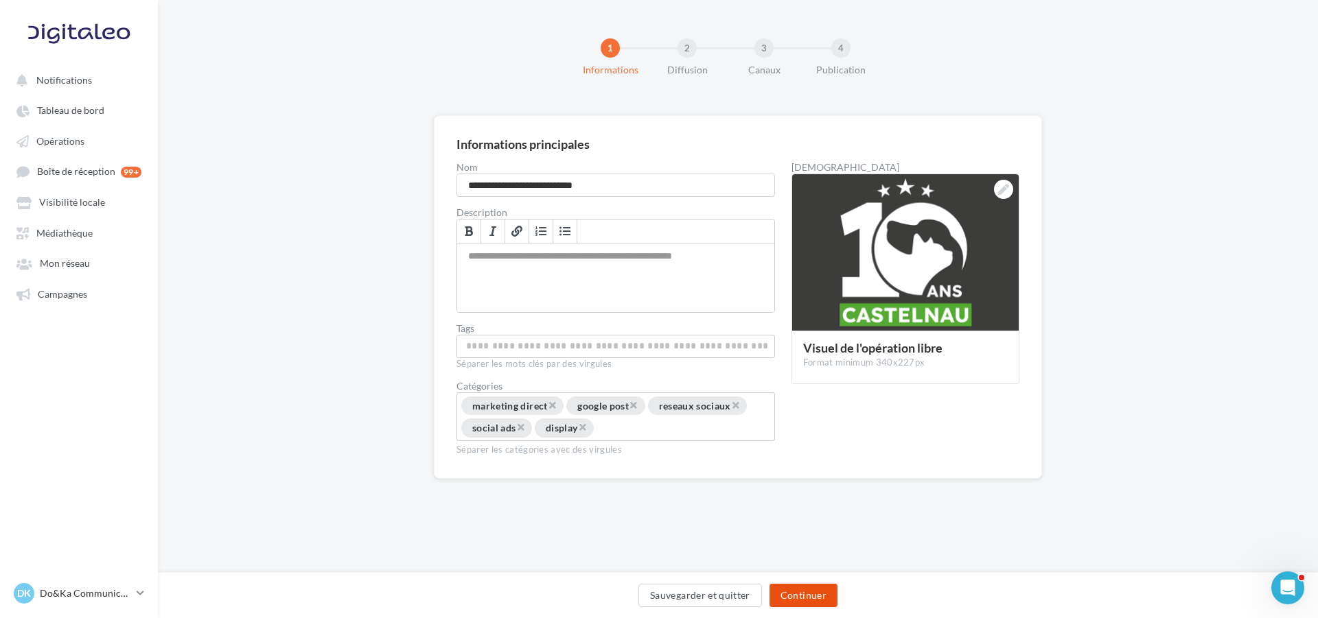
click at [824, 587] on button "Continuer" at bounding box center [803, 595] width 68 height 23
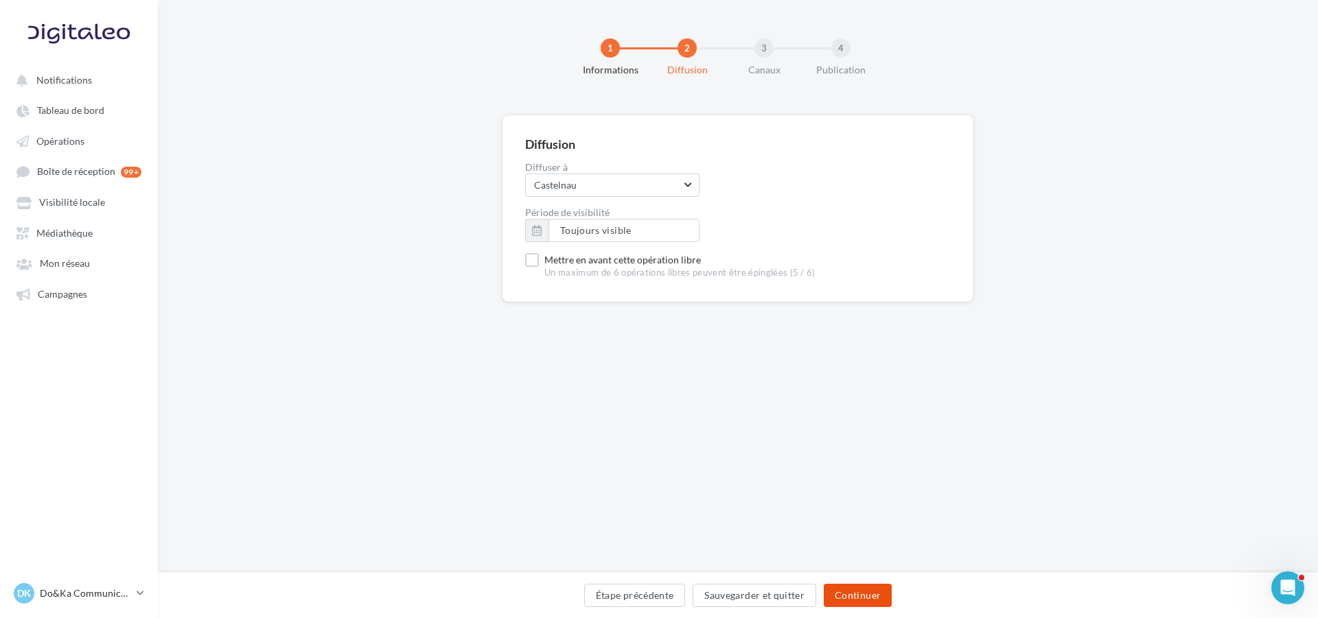
click at [849, 593] on button "Continuer" at bounding box center [858, 595] width 68 height 23
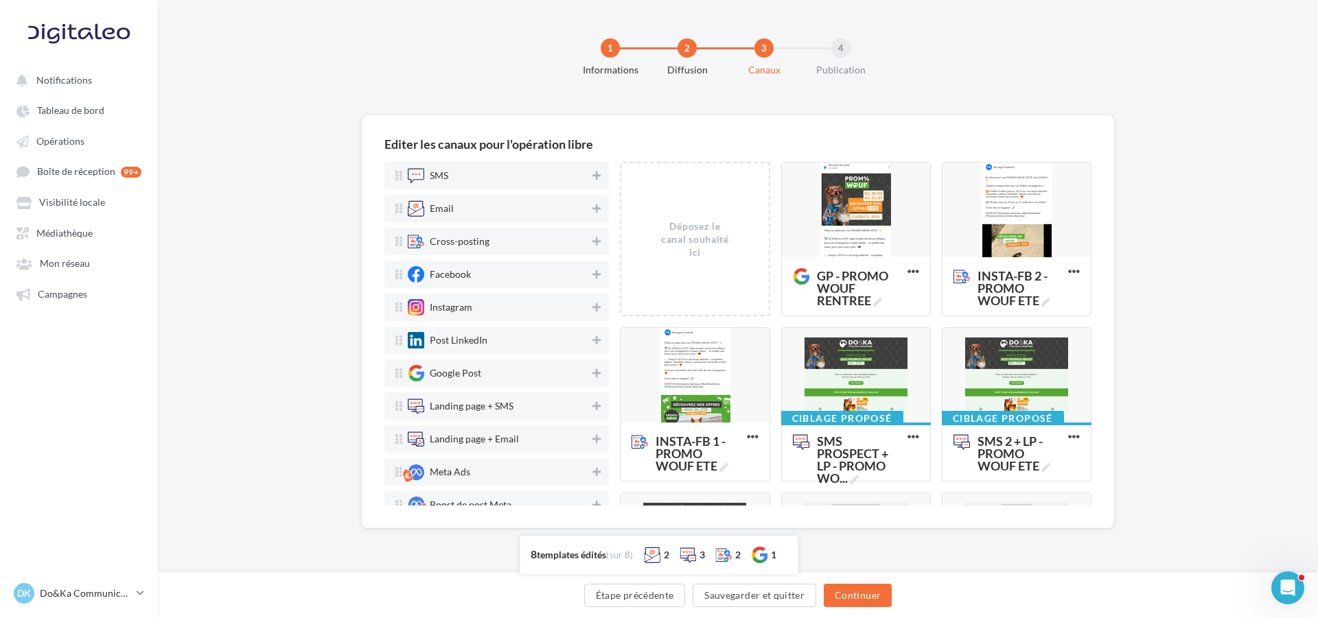
click at [285, 280] on div "Editer les canaux pour l'opération libre SMS Email Cross-posting Facebook Insta…" at bounding box center [738, 343] width 1160 height 457
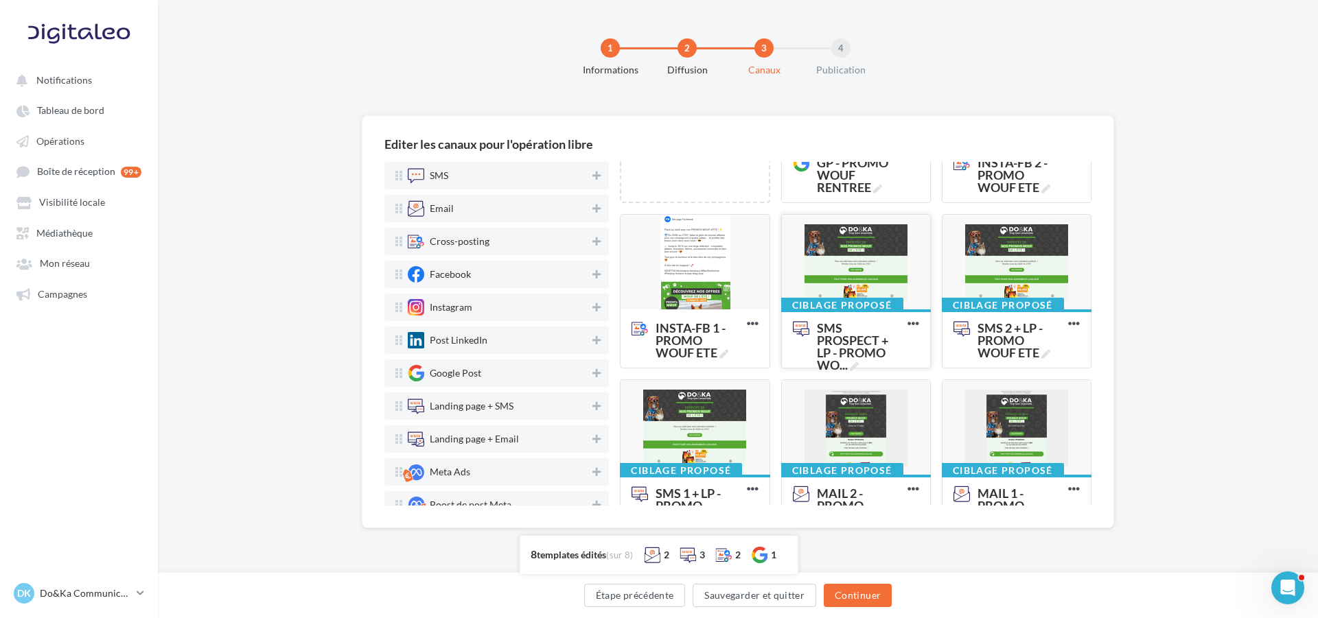
scroll to position [137, 0]
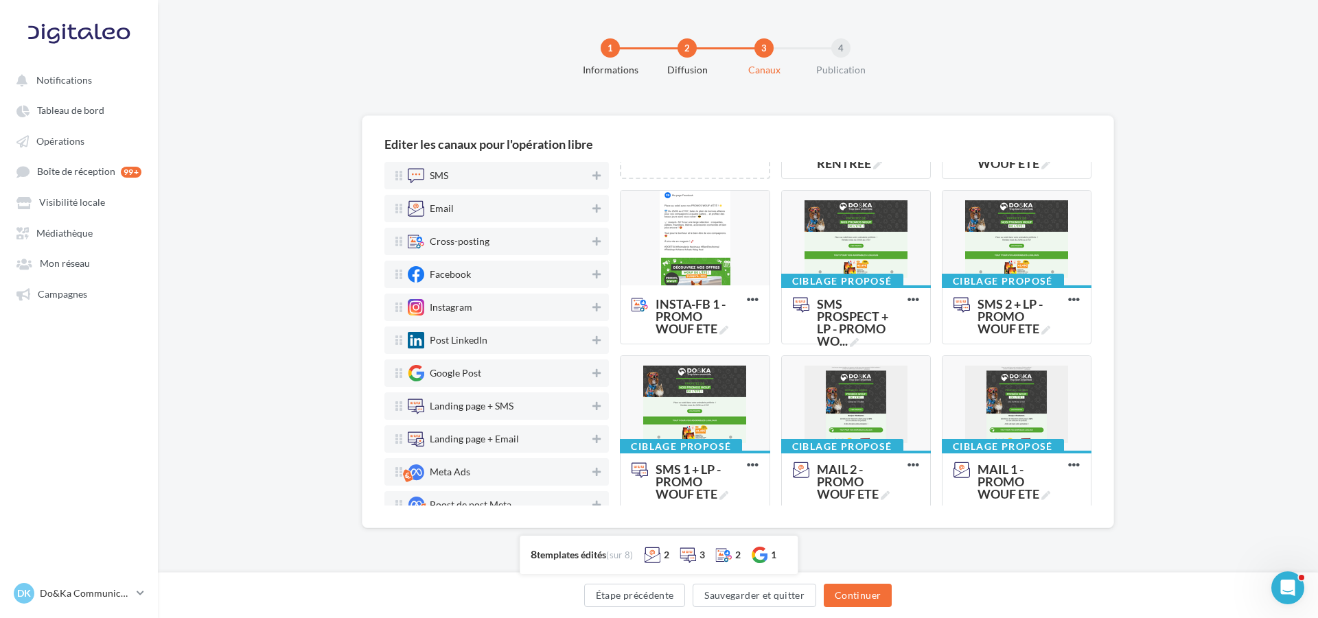
click at [1239, 276] on div "Editer les canaux pour l'opération libre SMS Email Cross-posting Facebook Insta…" at bounding box center [738, 343] width 1160 height 457
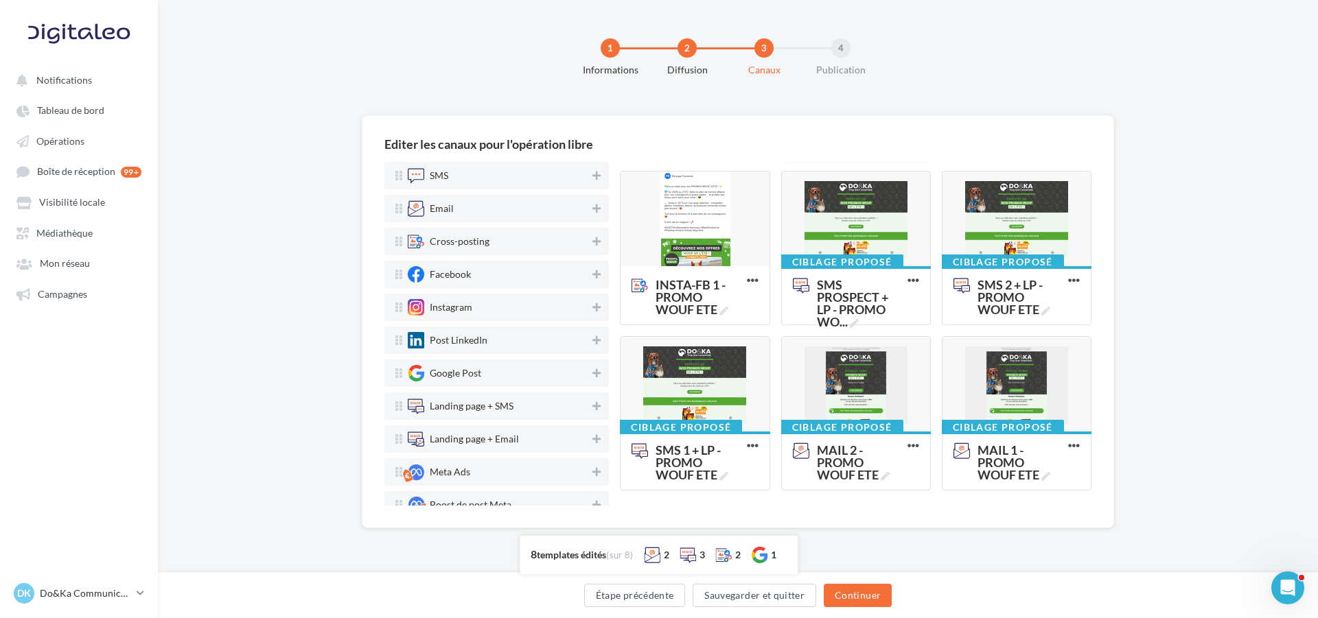
scroll to position [0, 0]
